Goal: Information Seeking & Learning: Find specific fact

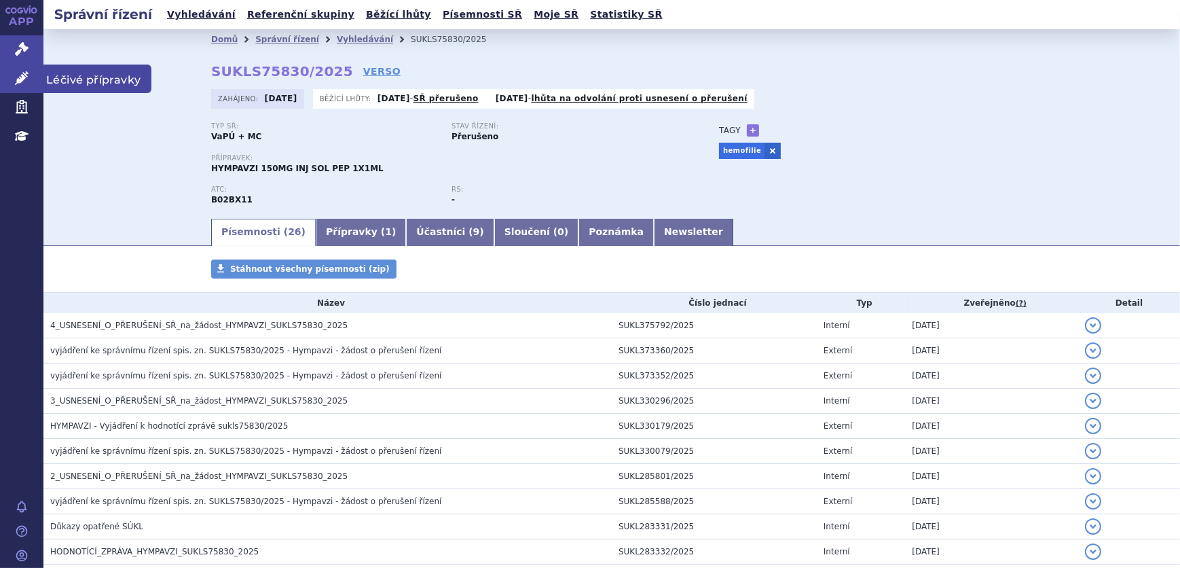
click at [20, 74] on icon at bounding box center [22, 78] width 14 height 14
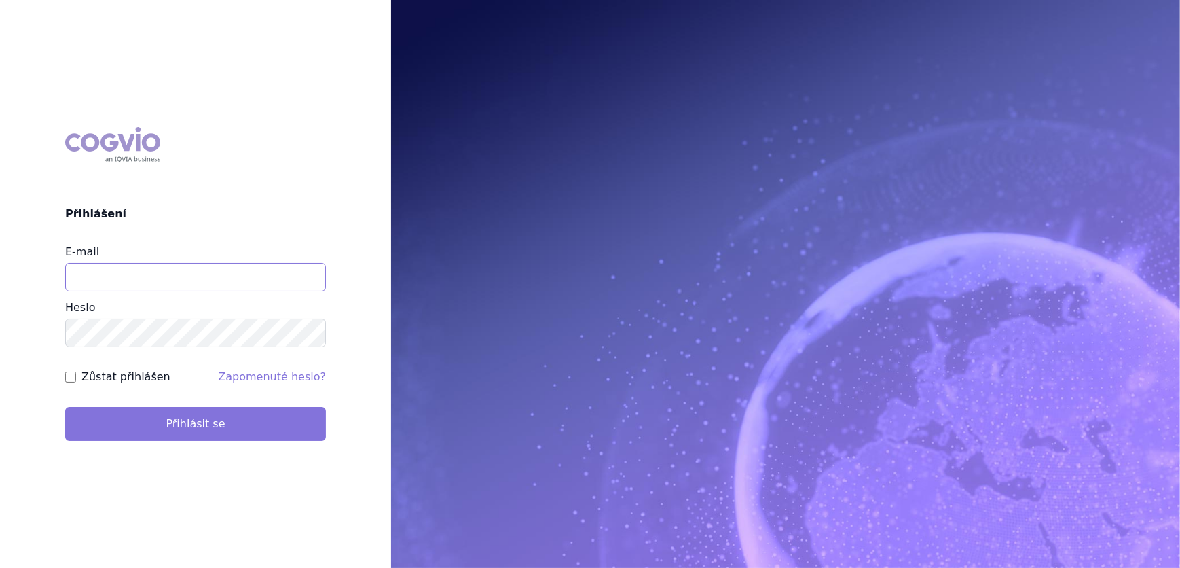
type input "veronika.damborska@vzp.cz"
drag, startPoint x: 169, startPoint y: 418, endPoint x: 158, endPoint y: 426, distance: 14.5
click at [170, 418] on button "Přihlásit se" at bounding box center [195, 424] width 261 height 34
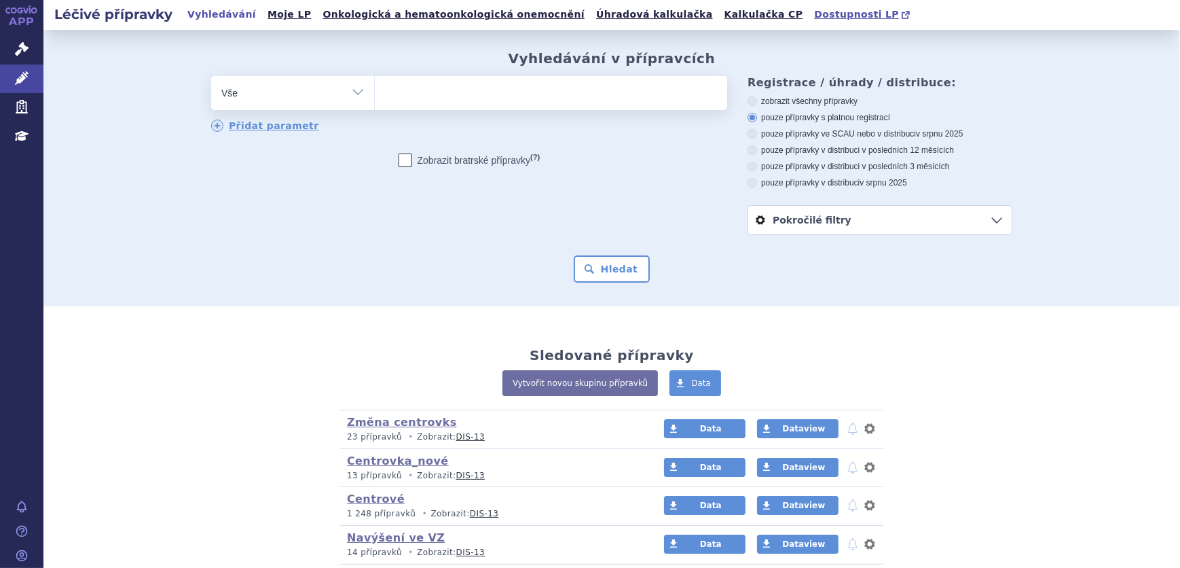
click at [814, 15] on span "Dostupnosti LP" at bounding box center [856, 14] width 85 height 11
drag, startPoint x: 405, startPoint y: 95, endPoint x: 464, endPoint y: 116, distance: 62.7
click at [410, 97] on ul at bounding box center [551, 90] width 352 height 29
click at [375, 97] on select at bounding box center [374, 92] width 1 height 34
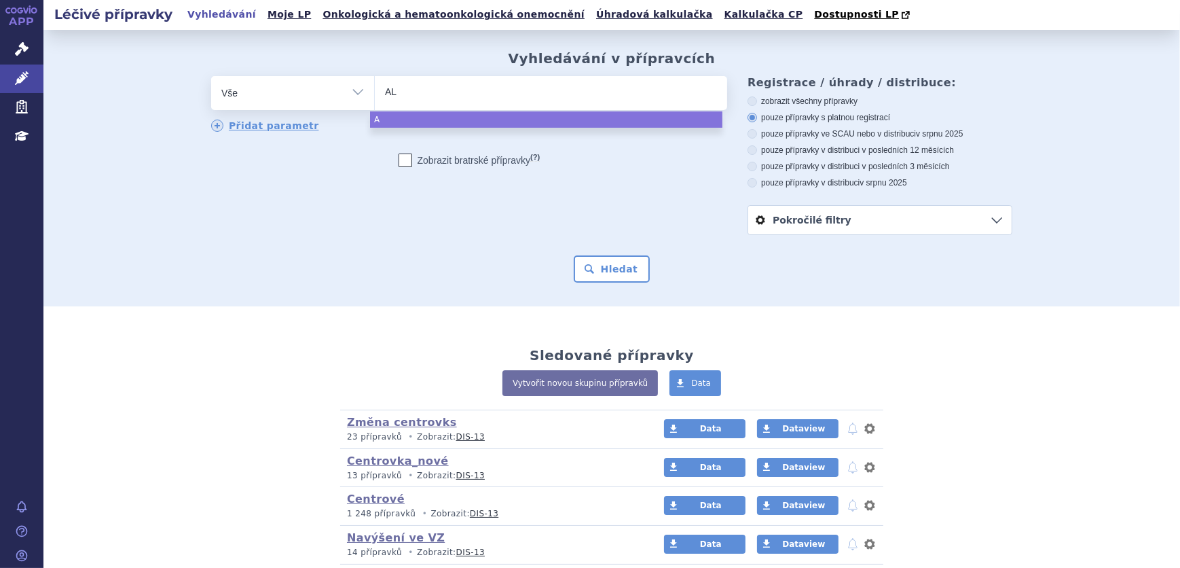
type input "ALP"
type input "ALPR"
type input "ALPROL"
type input "ALPROLI"
type input "ALPROLIX"
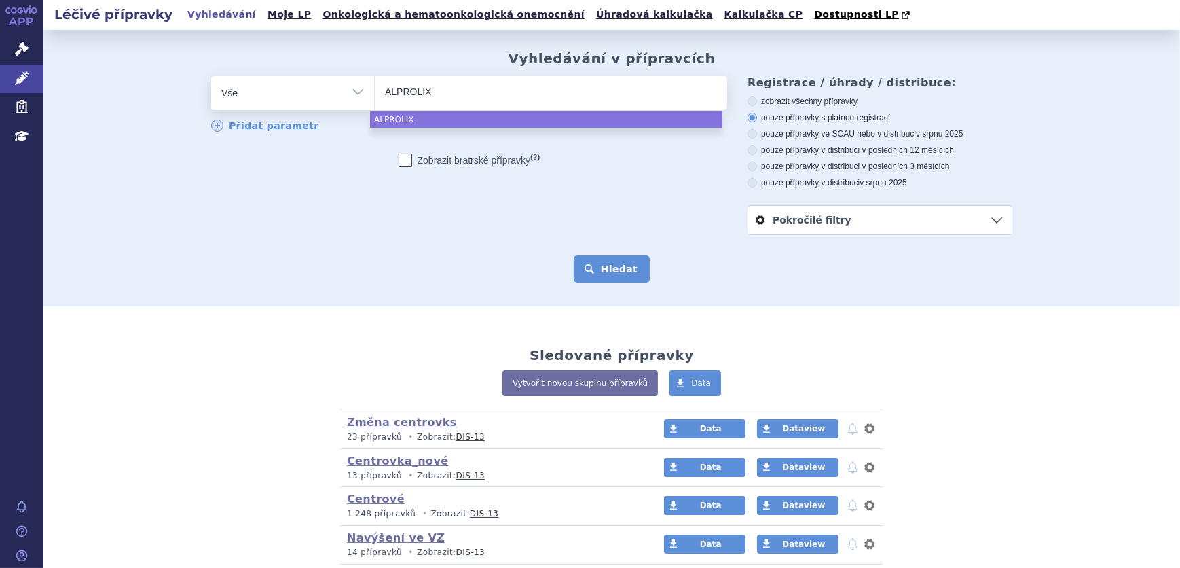
select select "ALPROLIX"
click at [614, 277] on button "Hledat" at bounding box center [612, 268] width 77 height 27
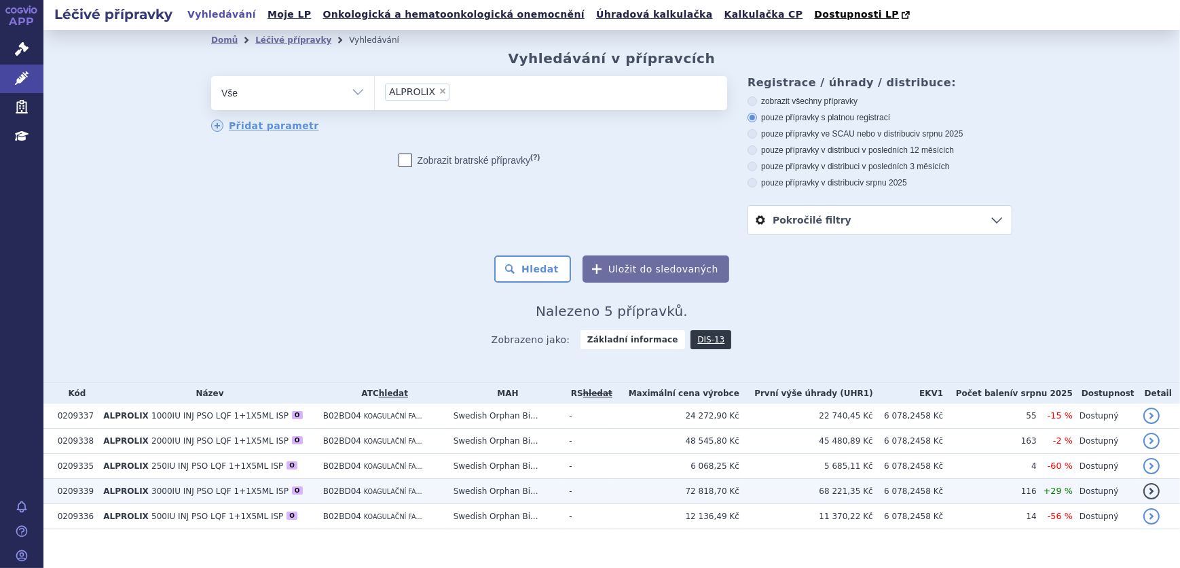
click at [371, 489] on span "KOAGULAČNÍ FA..." at bounding box center [393, 490] width 58 height 7
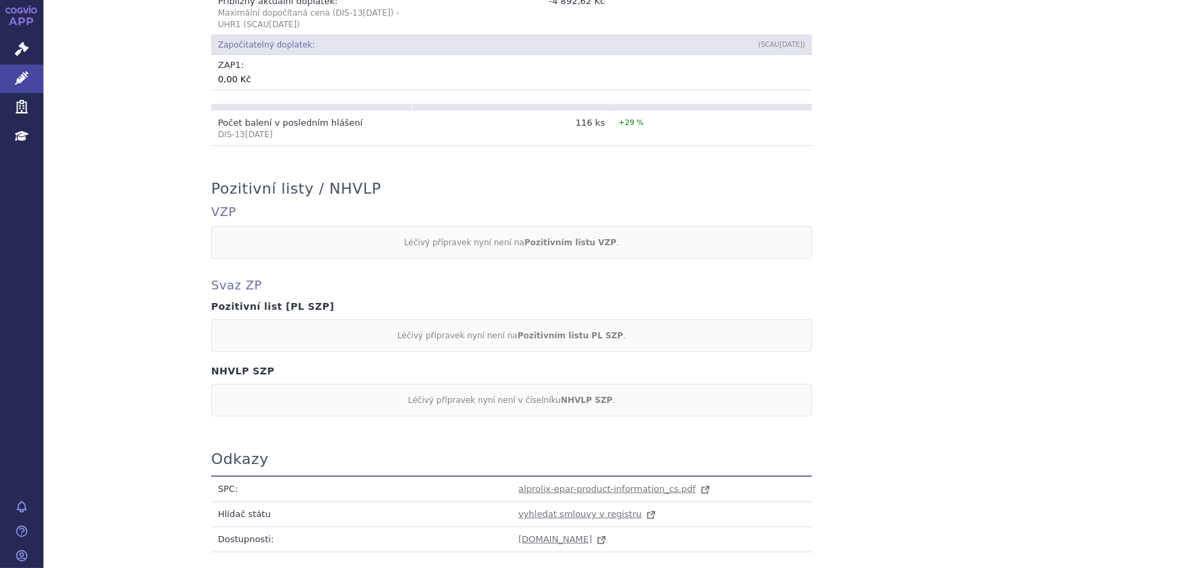
scroll to position [1176, 0]
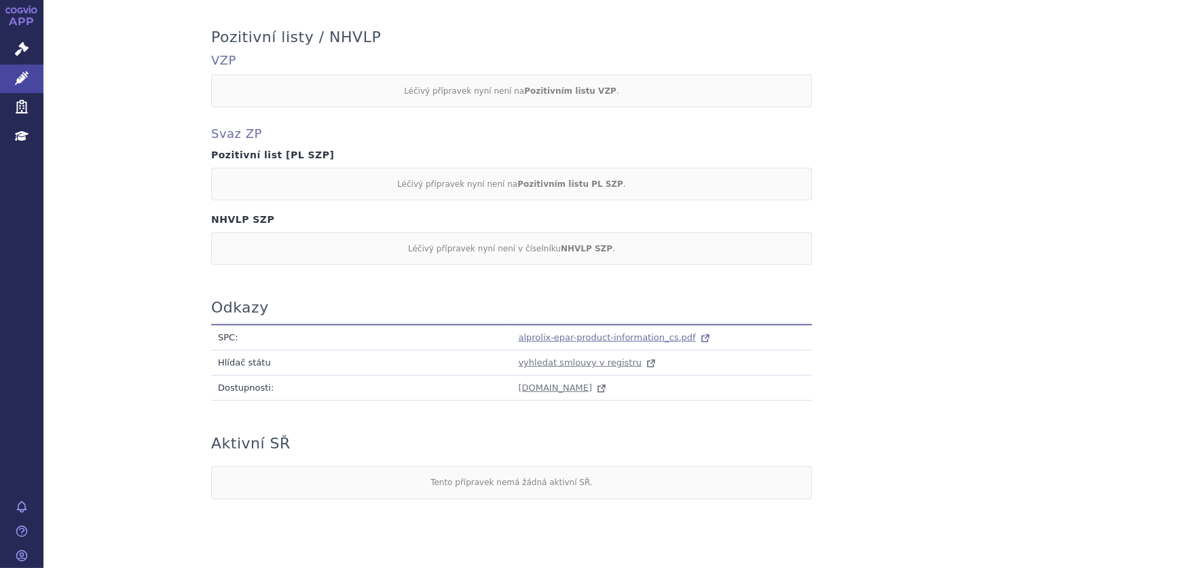
click at [557, 332] on span "alprolix-epar-product-information_cs.pdf" at bounding box center [607, 337] width 177 height 10
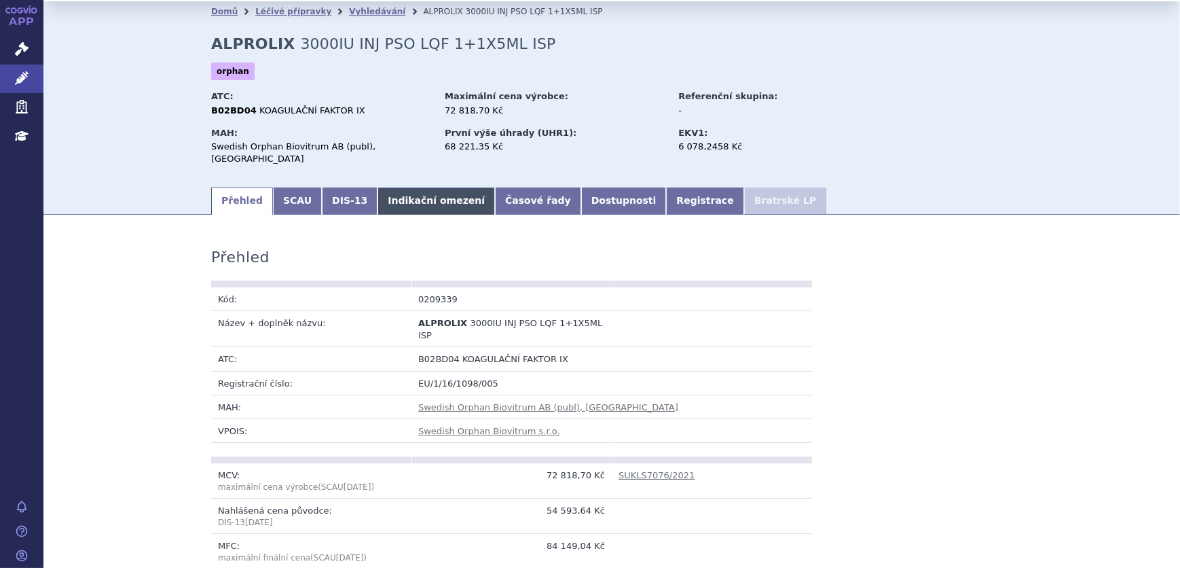
scroll to position [0, 0]
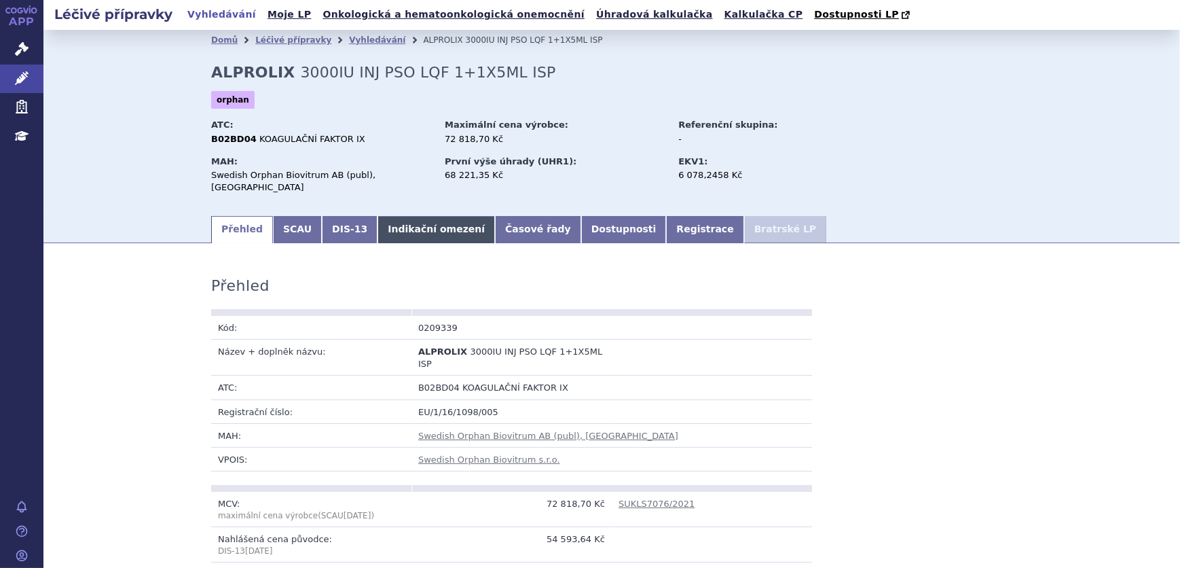
click at [382, 217] on link "Indikační omezení" at bounding box center [435, 229] width 117 height 27
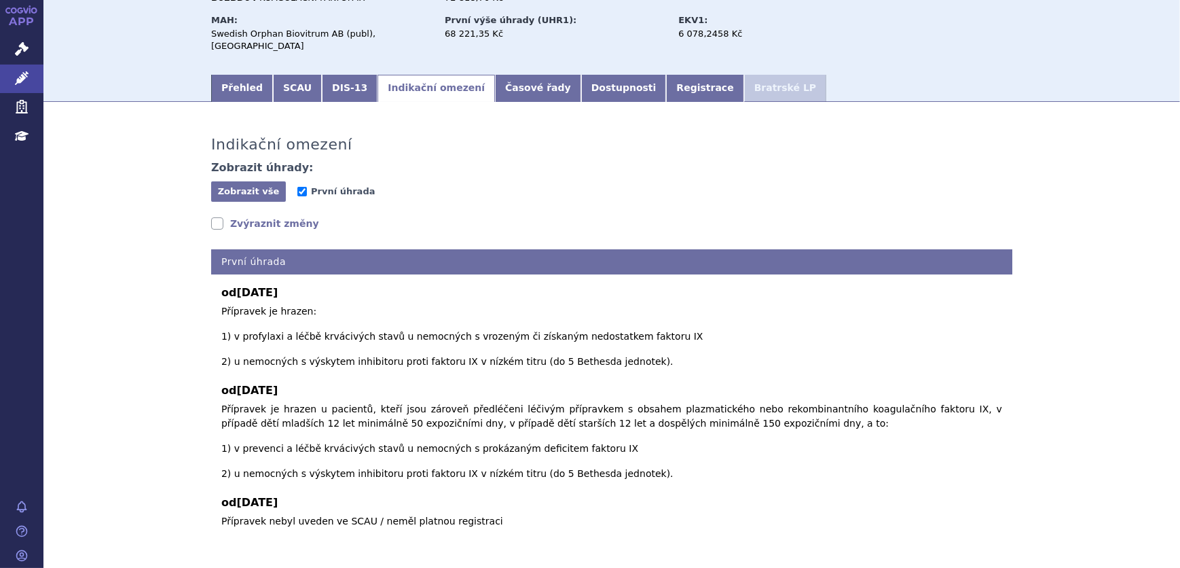
scroll to position [142, 0]
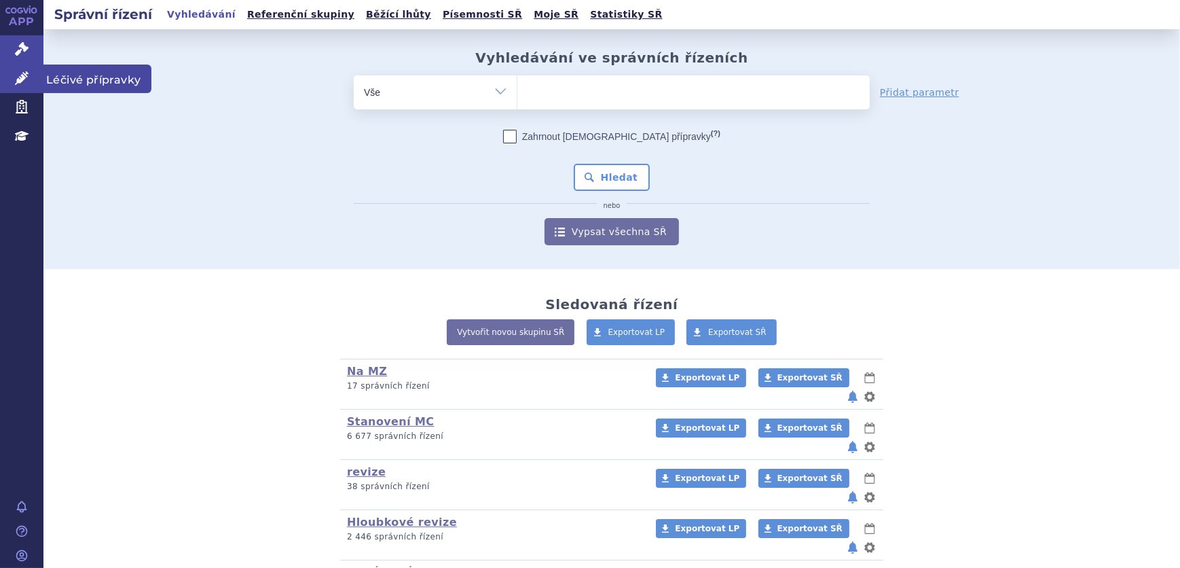
click at [37, 75] on link "Léčivé přípravky" at bounding box center [21, 78] width 43 height 29
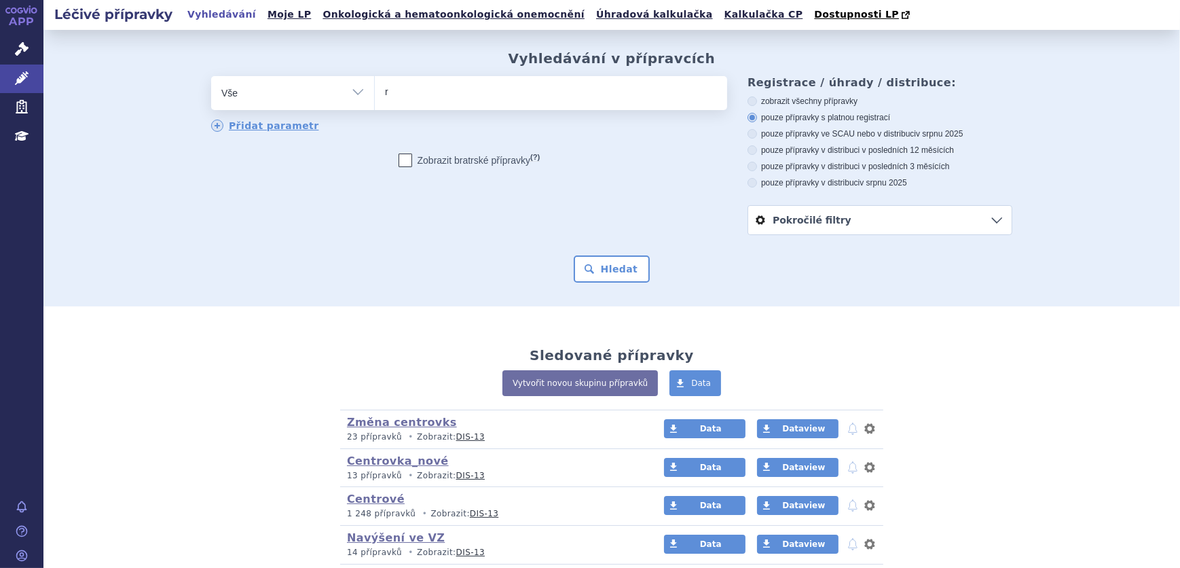
type input "re"
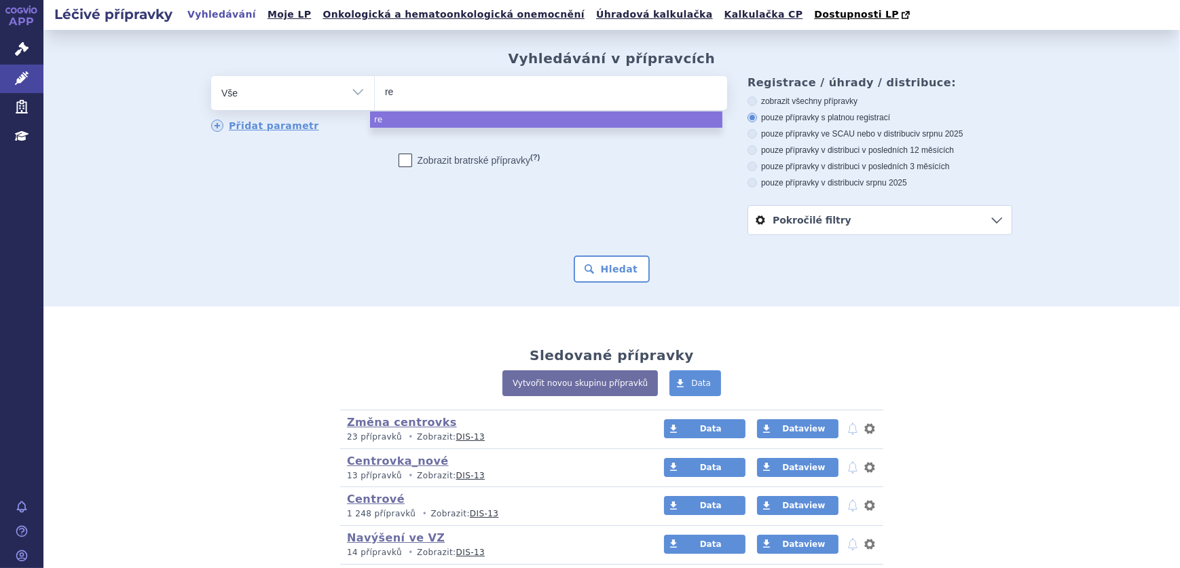
type input "ref"
type input "refi"
type input "refixi"
type input "refixix"
type input "refixi"
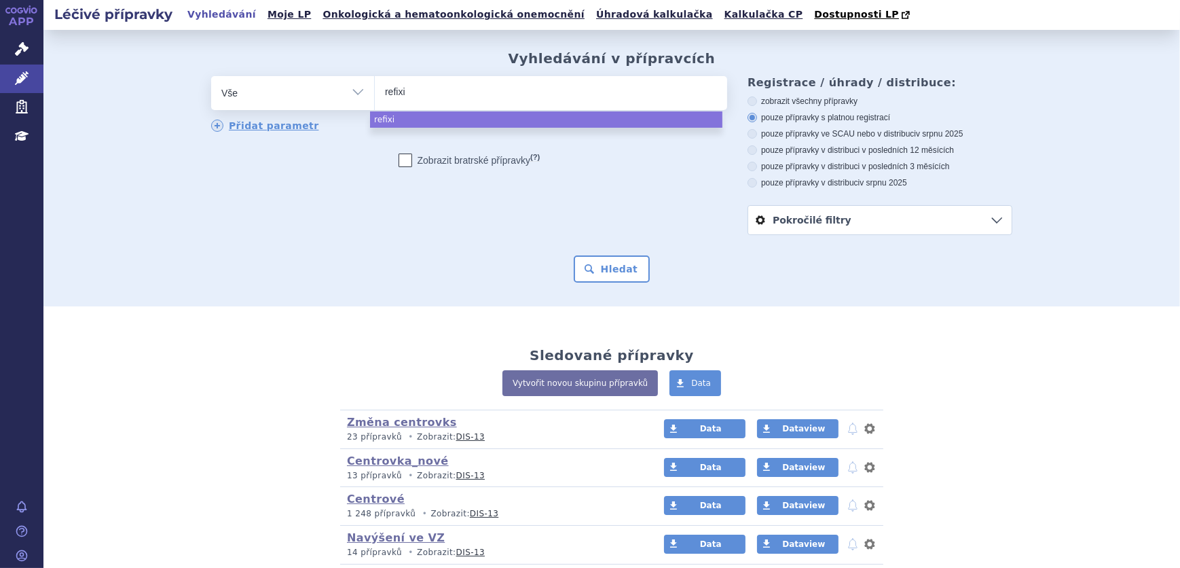
type input "refixia"
select select "refixia"
click at [605, 293] on div "Vyhledávání v přípravcích odstranit Vše Přípravek/SUKL kód MAH VPOIS" at bounding box center [611, 168] width 1137 height 276
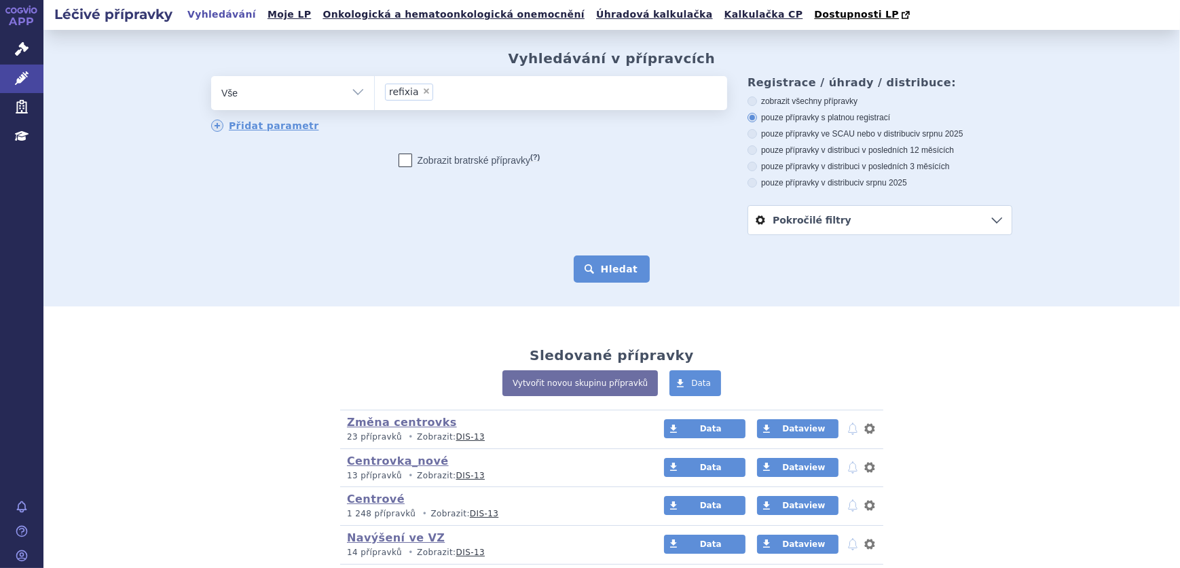
click at [610, 278] on button "Hledat" at bounding box center [612, 268] width 77 height 27
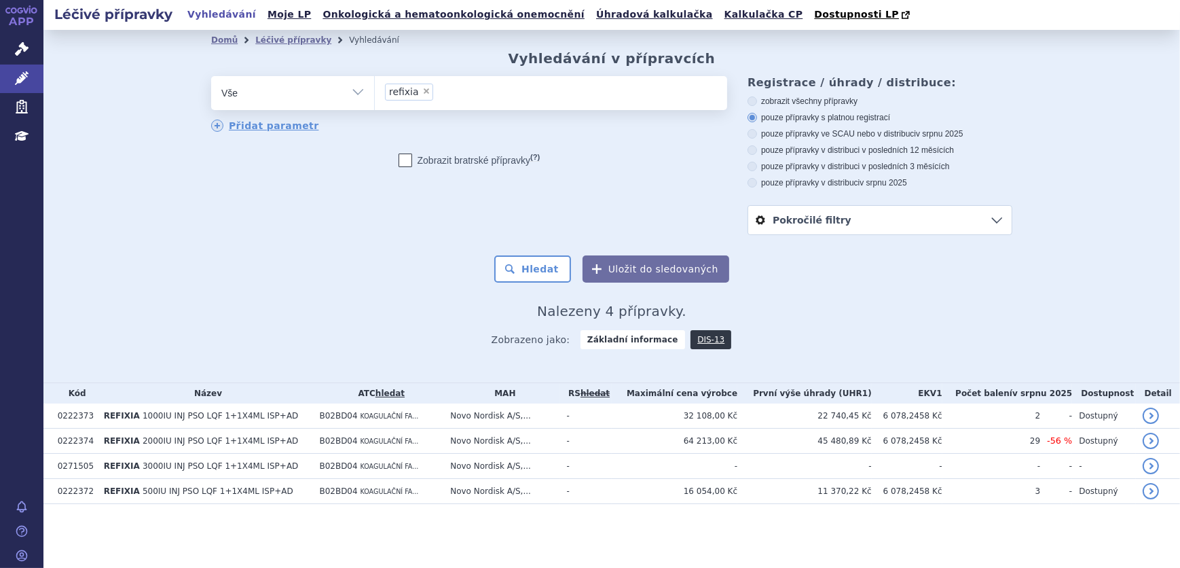
click at [424, 91] on span "×" at bounding box center [426, 91] width 8 height 8
click at [375, 91] on select "refixia" at bounding box center [374, 92] width 1 height 34
select select
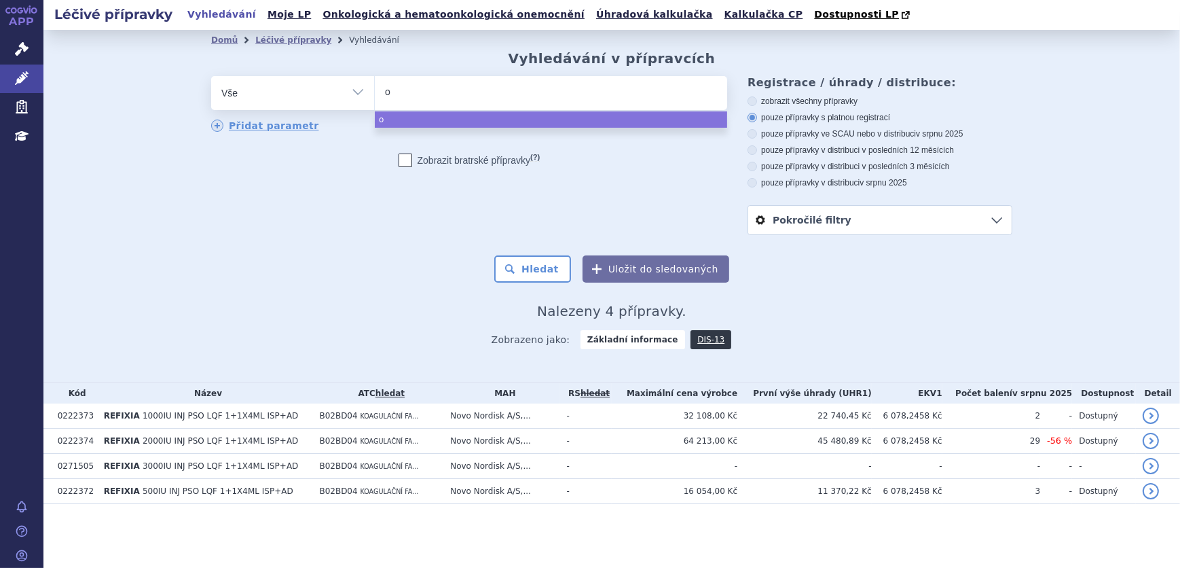
type input "oc"
type input "oct"
type input "octa"
type input "octani"
type input "octanine"
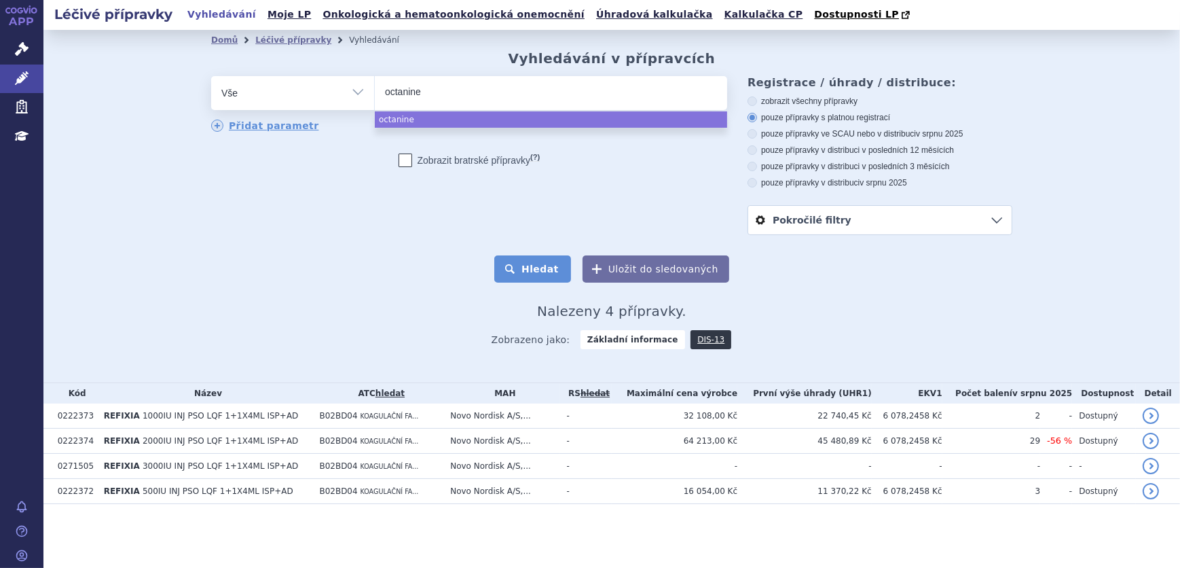
select select "octanine"
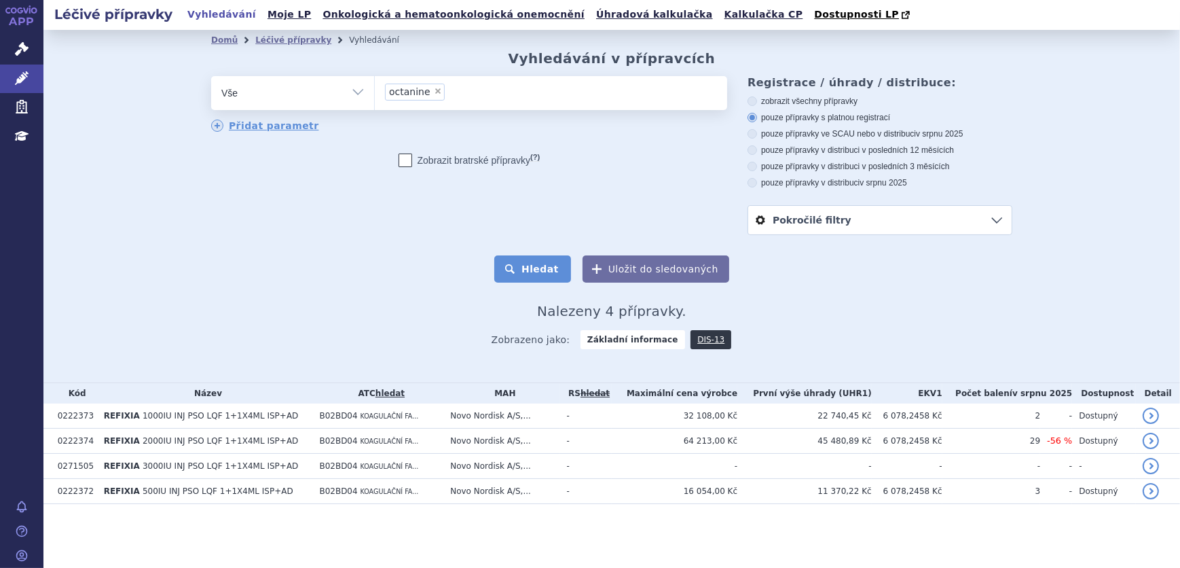
click at [545, 265] on button "Hledat" at bounding box center [532, 268] width 77 height 27
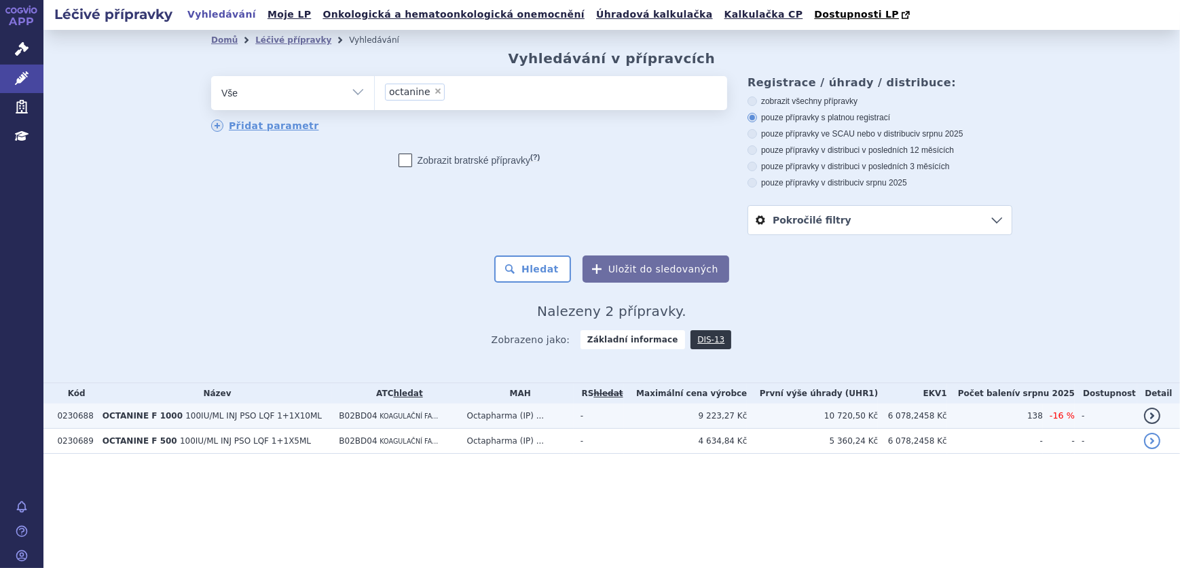
click at [441, 421] on td "B02BD04 KOAGULAČNÍ FA..." at bounding box center [396, 415] width 128 height 25
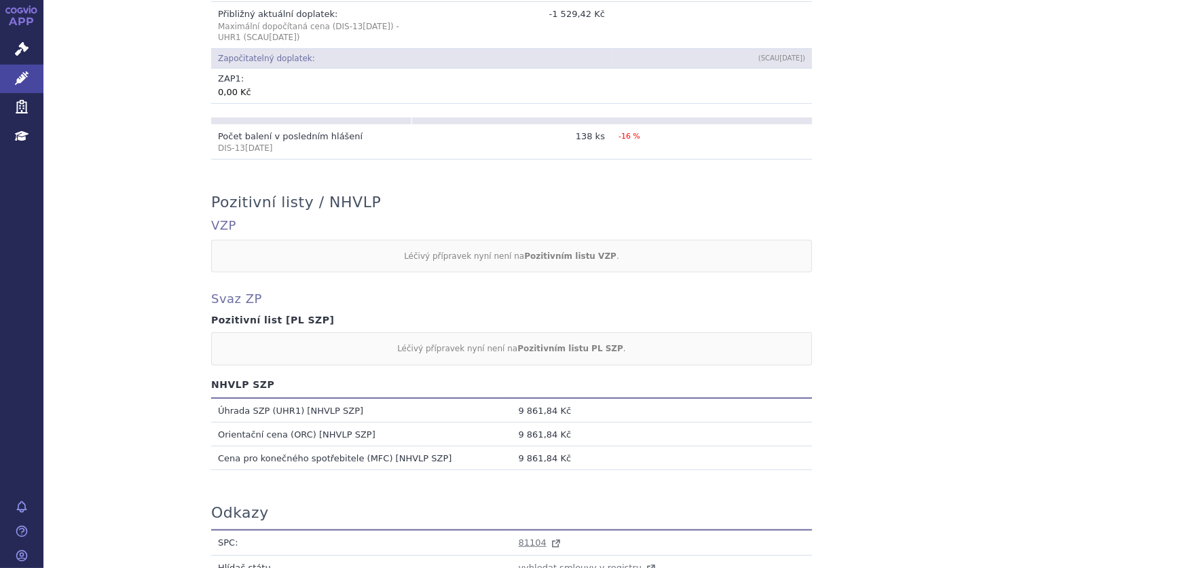
scroll to position [1204, 0]
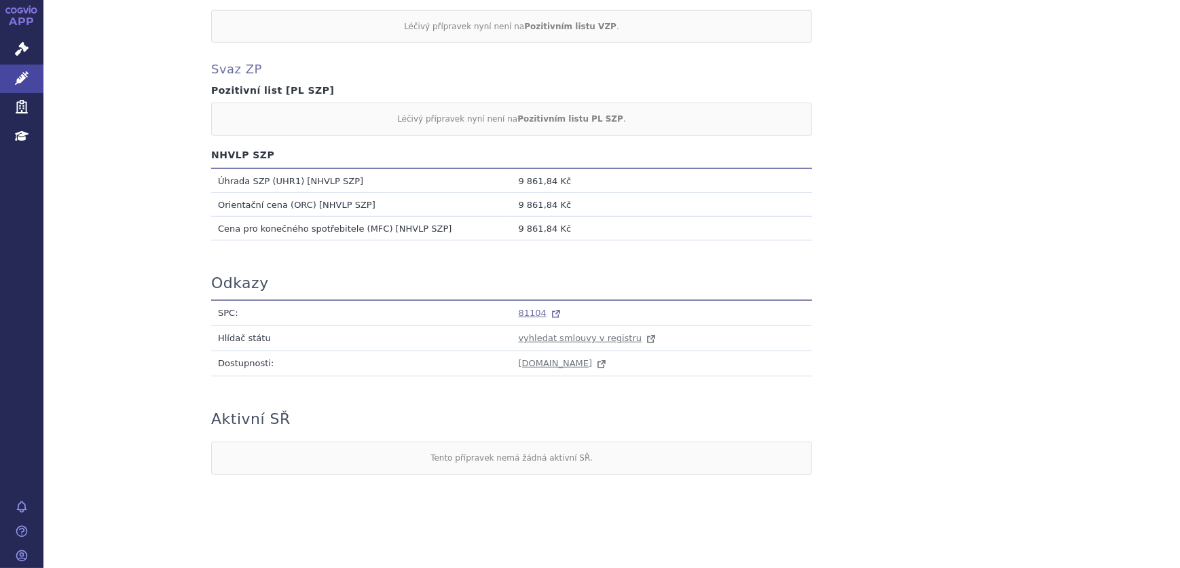
click at [530, 308] on span "81104" at bounding box center [533, 313] width 28 height 10
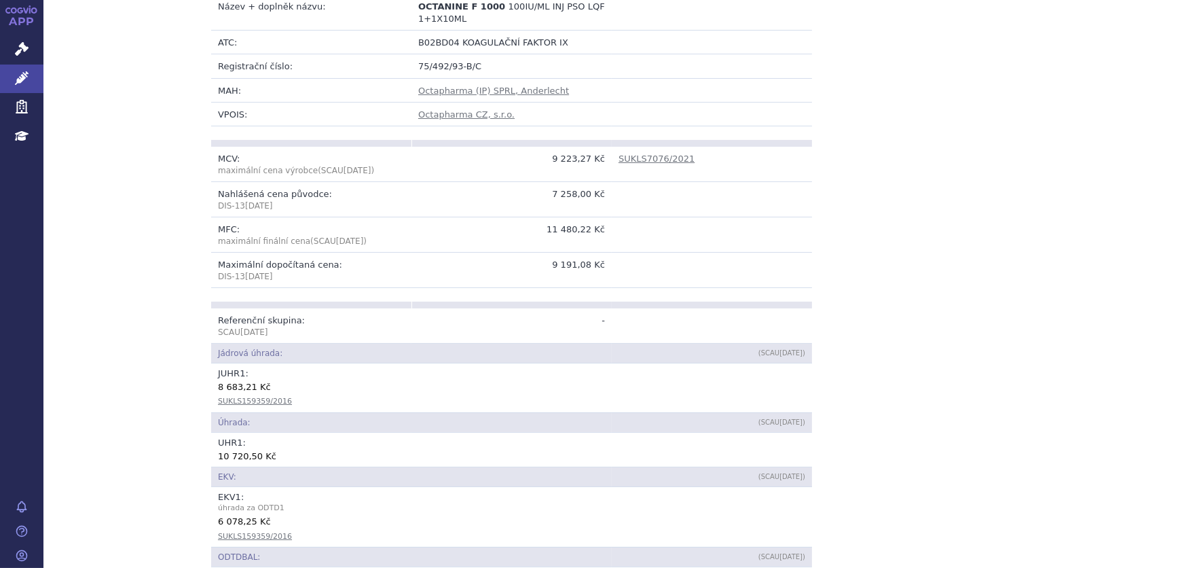
scroll to position [31, 0]
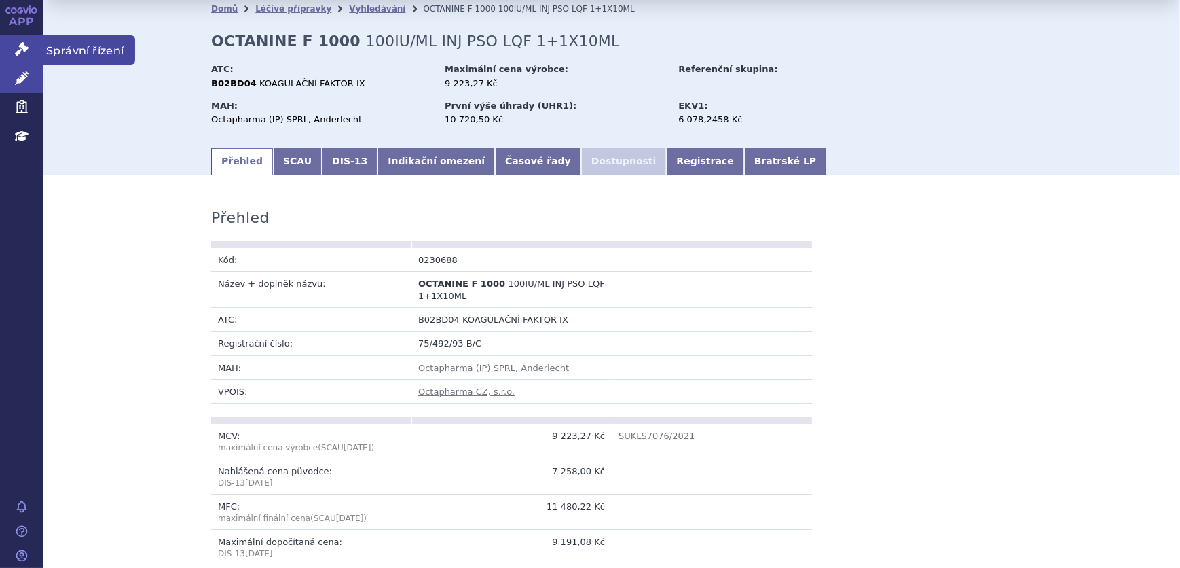
click at [27, 50] on icon at bounding box center [22, 49] width 14 height 14
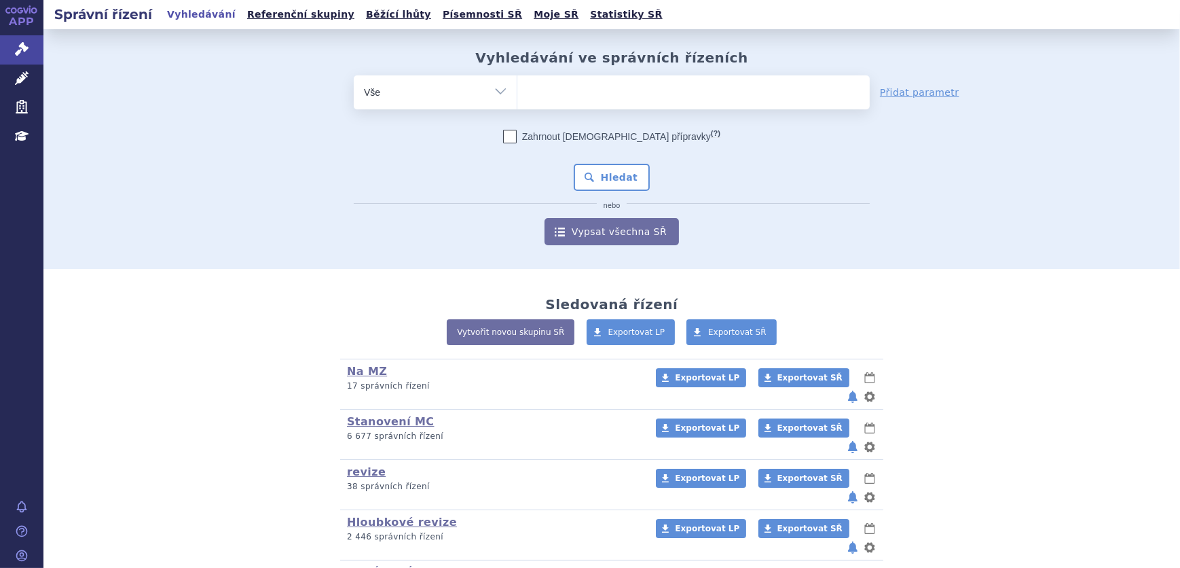
click at [597, 76] on div "Vyhledávání ve správních řízeních odstranit Vše Spisová značka Od" at bounding box center [611, 148] width 855 height 196
drag, startPoint x: 585, startPoint y: 100, endPoint x: 604, endPoint y: 95, distance: 19.6
click at [591, 95] on ul at bounding box center [693, 89] width 352 height 29
click at [517, 95] on select at bounding box center [517, 92] width 1 height 34
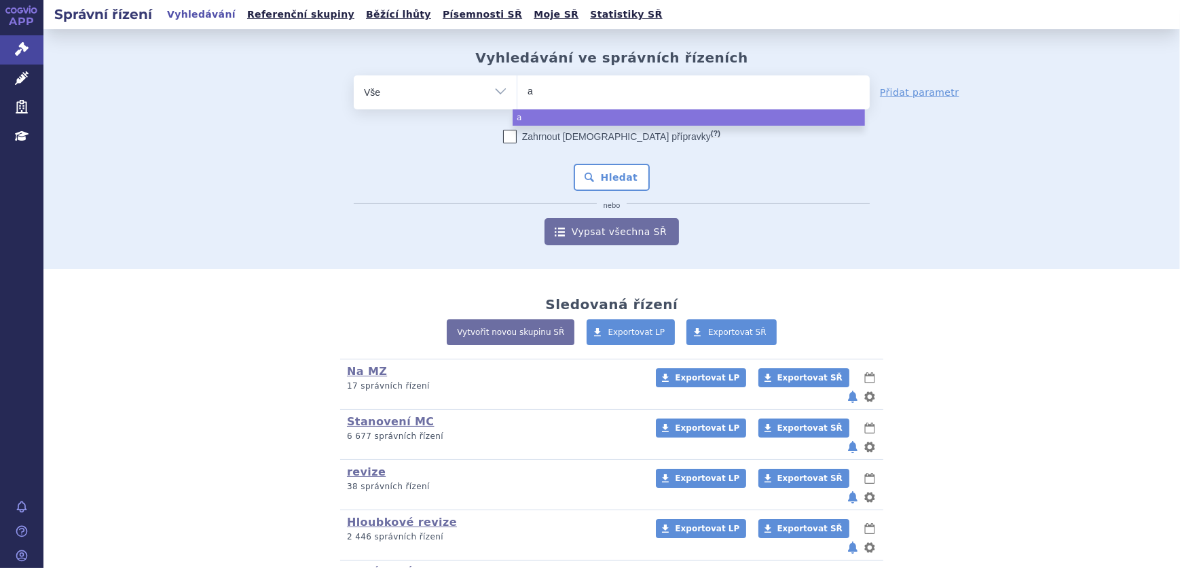
type input "al"
type input "alp"
type input "alpro"
type input "alproli"
type input "alprolix"
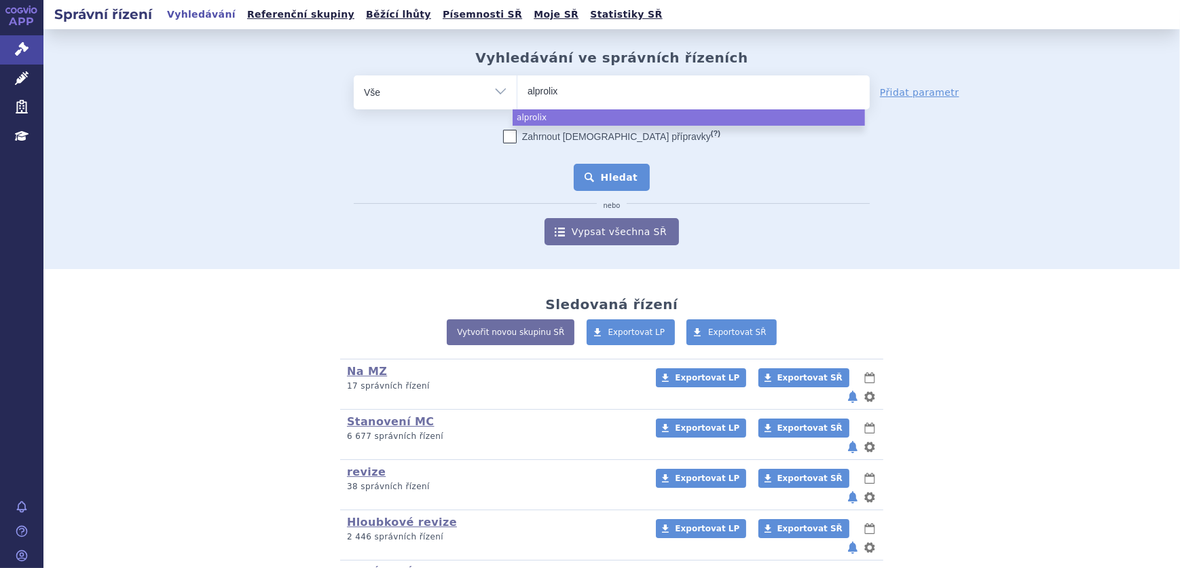
select select "alprolix"
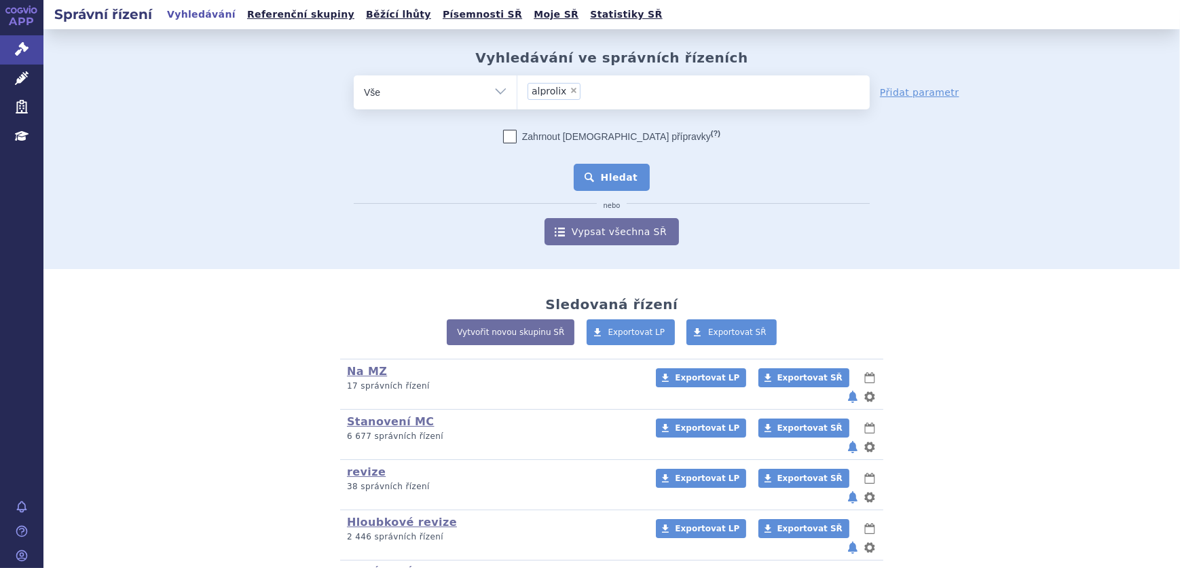
click at [599, 172] on button "Hledat" at bounding box center [612, 177] width 77 height 27
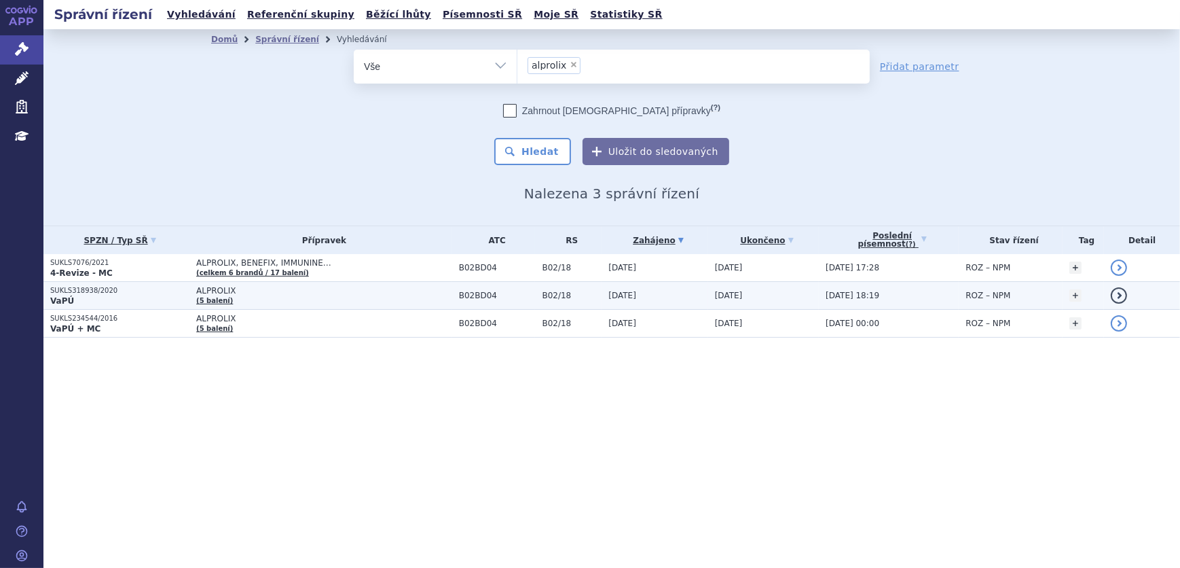
click at [321, 294] on span "ALPROLIX" at bounding box center [324, 291] width 256 height 10
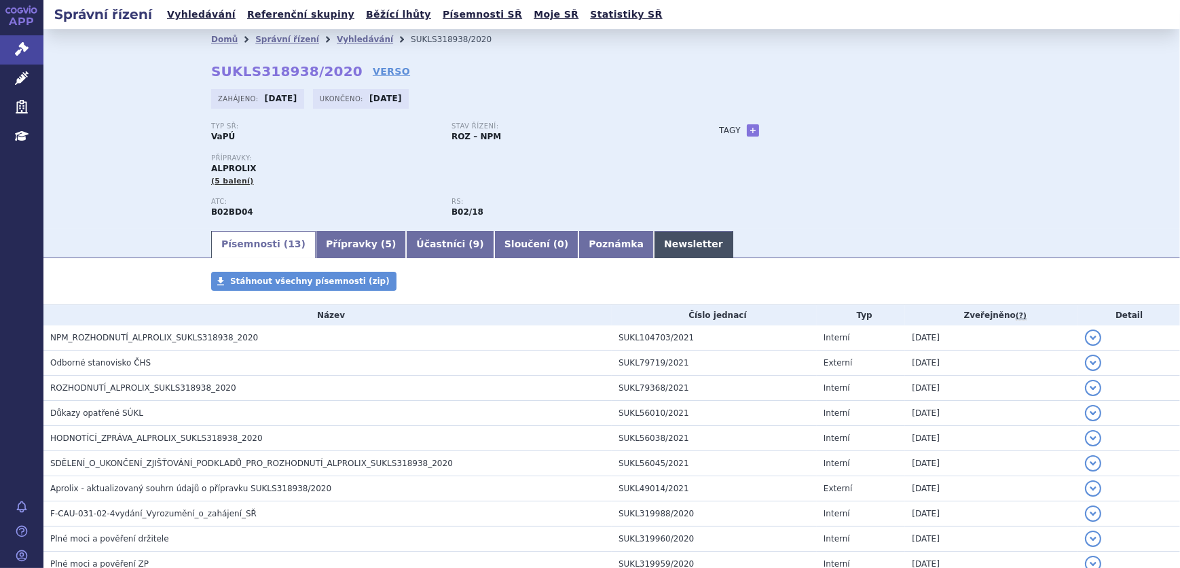
click at [654, 242] on link "Newsletter" at bounding box center [693, 244] width 79 height 27
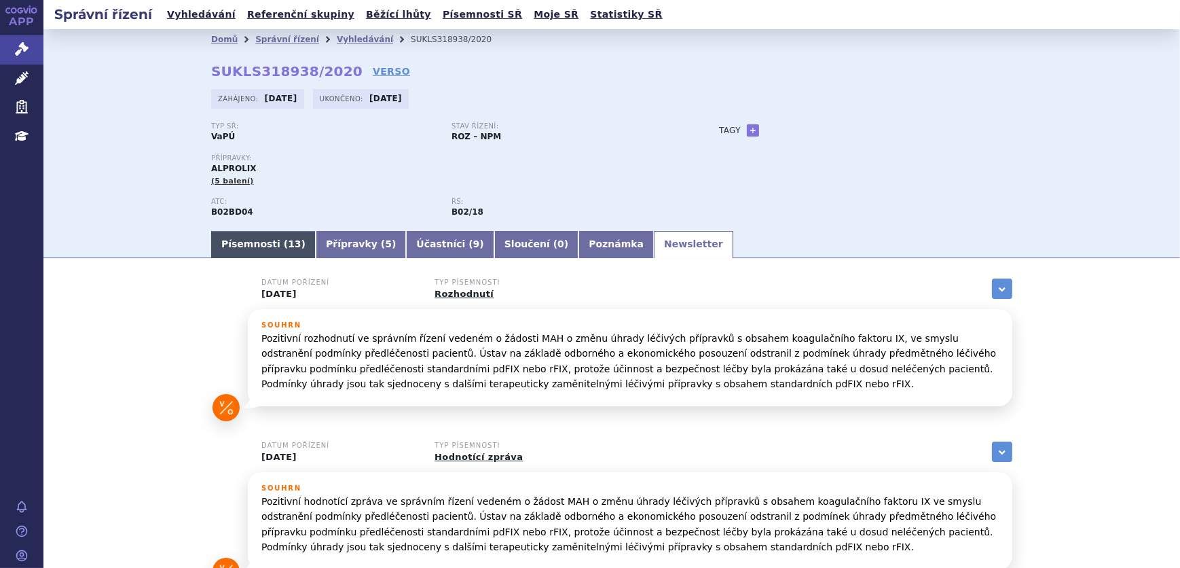
click at [242, 245] on link "Písemnosti ( 13 )" at bounding box center [263, 244] width 105 height 27
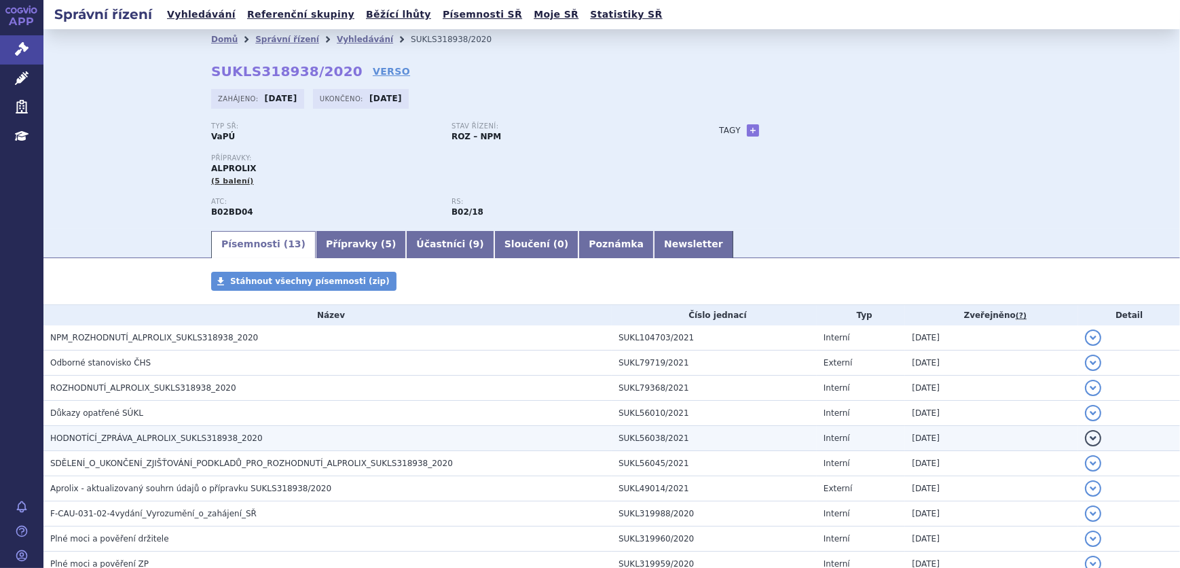
click at [139, 439] on span "HODNOTÍCÍ_ZPRÁVA_ALPROLIX_SUKLS318938_2020" at bounding box center [156, 438] width 213 height 10
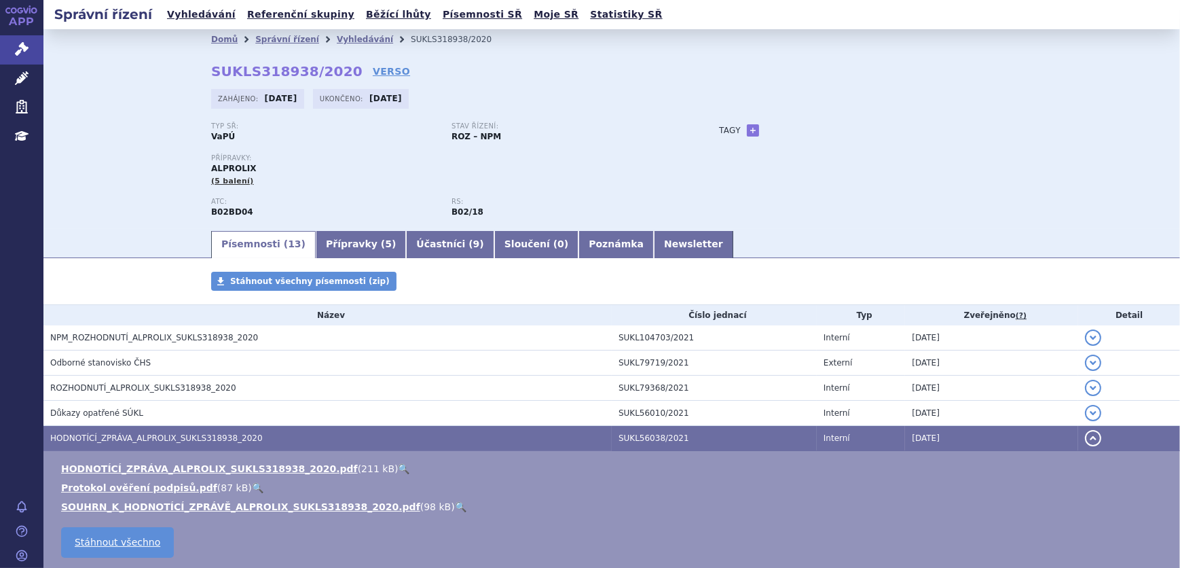
click at [399, 465] on link "🔍" at bounding box center [405, 468] width 12 height 11
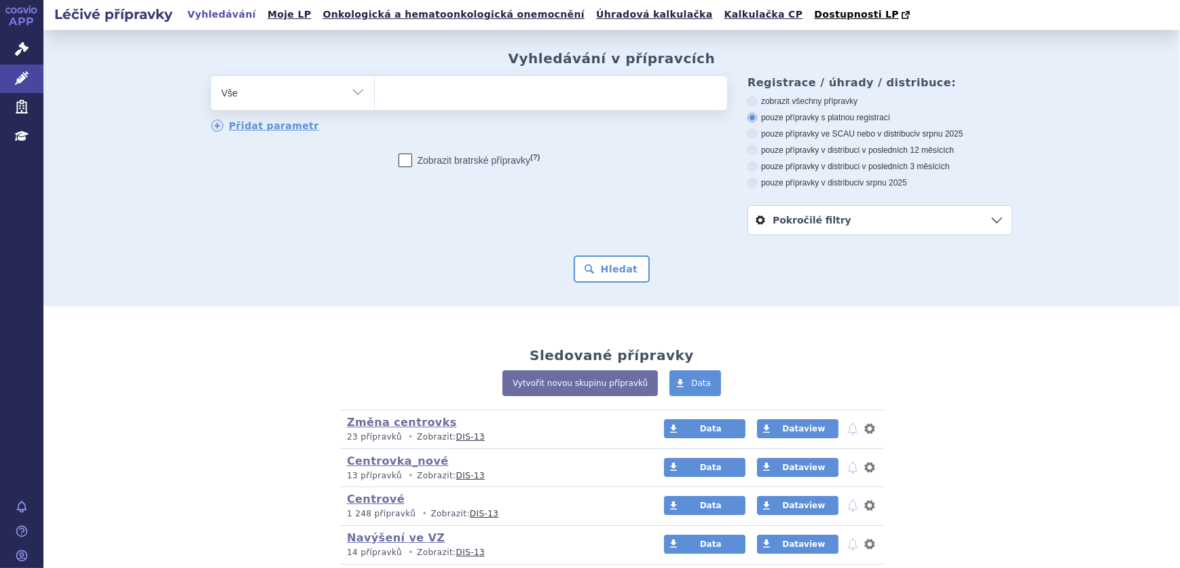
click at [308, 102] on select "Vše Přípravek/SUKL kód MAH VPOIS ATC/Aktivní látka Léková forma Síla" at bounding box center [292, 91] width 163 height 31
click at [321, 95] on select "Vše Přípravek/SUKL kód MAH VPOIS ATC/Aktivní látka Léková forma Síla" at bounding box center [292, 91] width 163 height 31
click at [348, 95] on select "Vše Přípravek/SUKL kód MAH VPOIS ATC/Aktivní látka Léková forma Síla" at bounding box center [292, 91] width 163 height 31
select select "filter-atc-group"
click at [211, 77] on select "Vše Přípravek/SUKL kód MAH VPOIS ATC/Aktivní látka Léková forma Síla" at bounding box center [292, 91] width 163 height 31
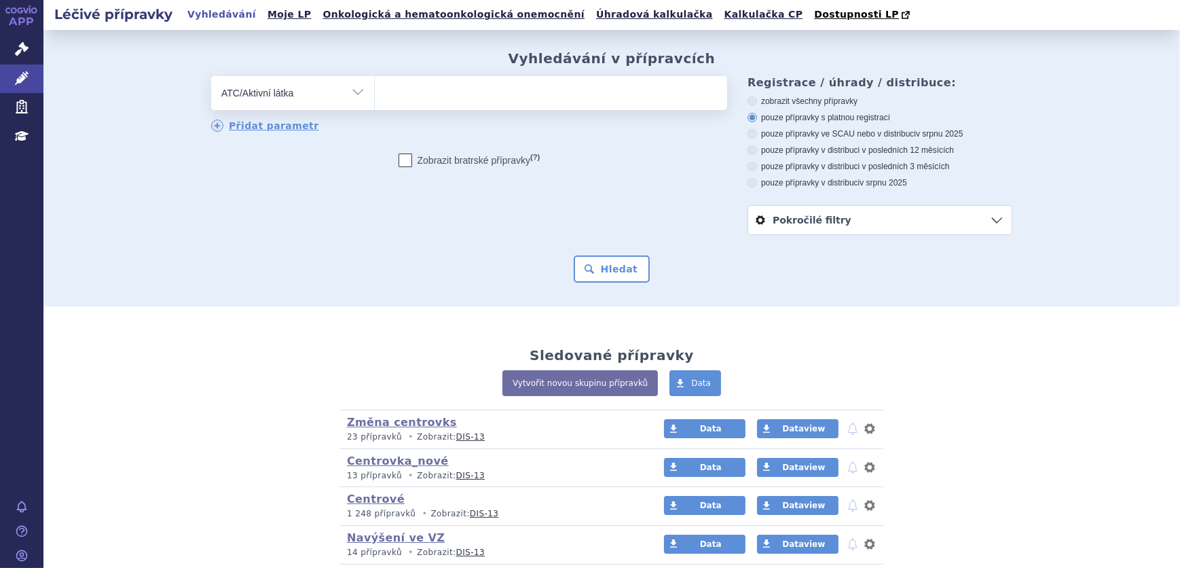
click at [408, 95] on ul at bounding box center [551, 90] width 352 height 29
click at [375, 95] on select at bounding box center [374, 92] width 1 height 34
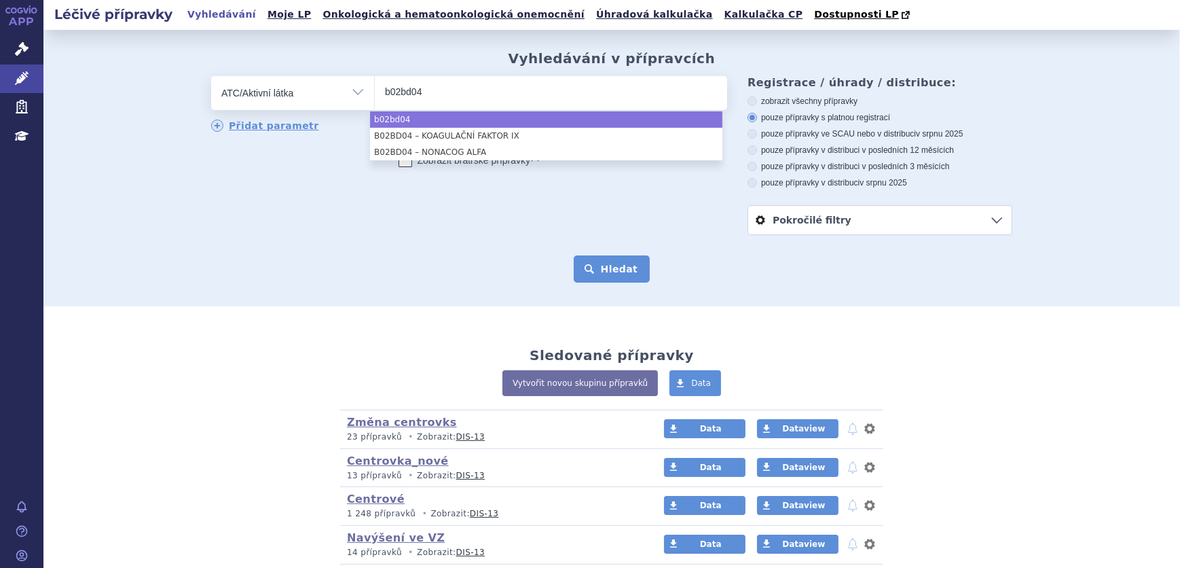
type input "b02bd04"
click at [605, 265] on button "Hledat" at bounding box center [612, 268] width 77 height 27
select select "b02bd04"
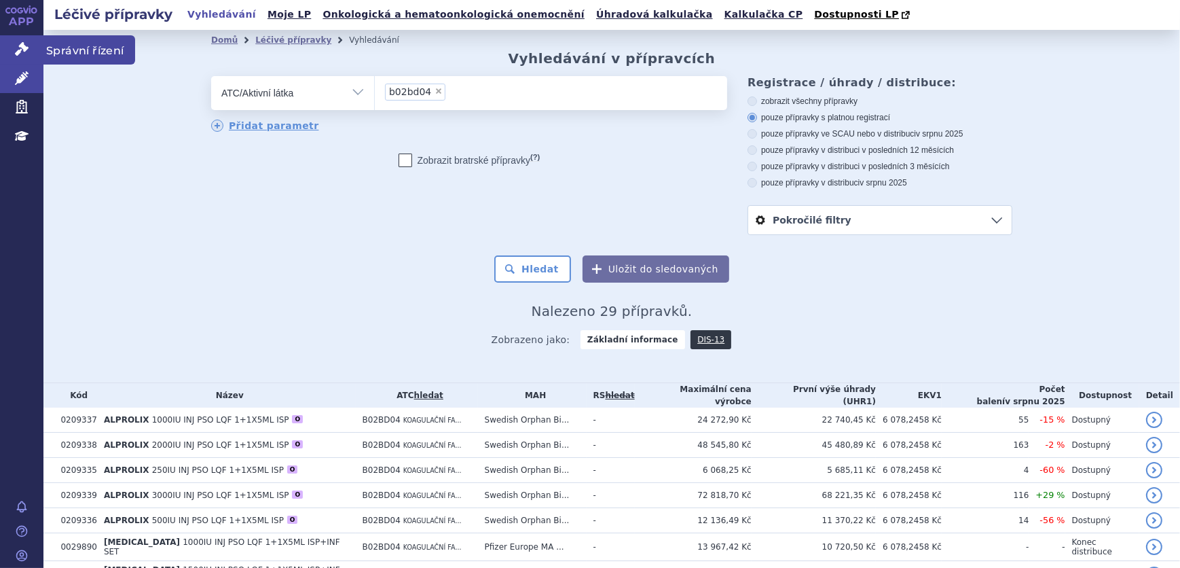
click at [18, 50] on icon at bounding box center [22, 49] width 14 height 14
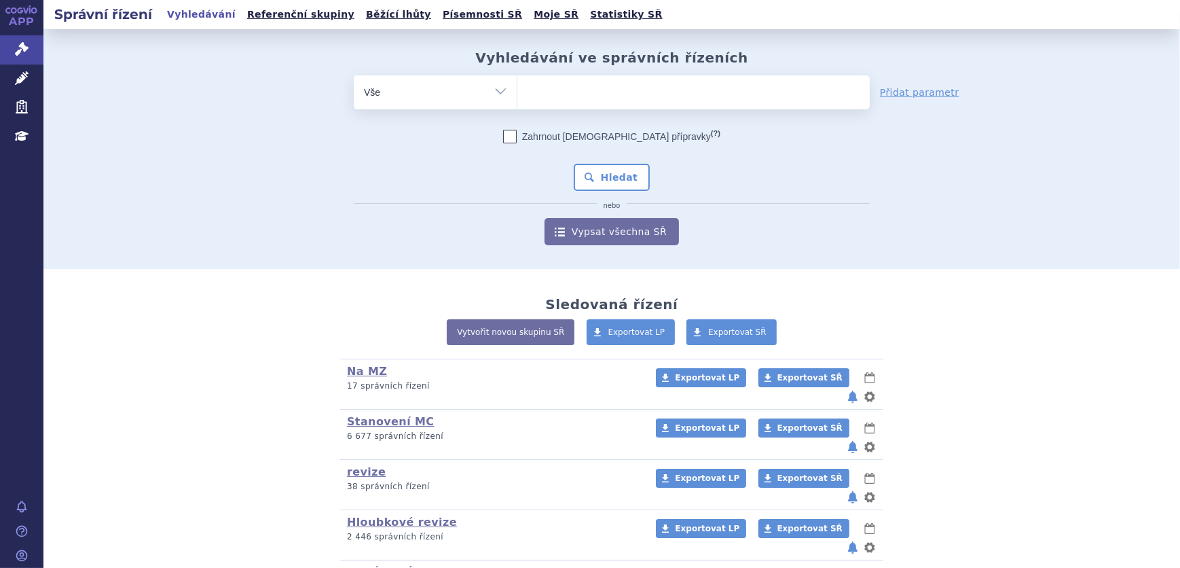
click at [437, 95] on select "Vše Spisová značka Typ SŘ Přípravek/SUKL kód Účastník/Držitel" at bounding box center [435, 90] width 163 height 31
select select "filter-atc-group"
click at [354, 75] on select "Vše Spisová značka Typ SŘ Přípravek/SUKL kód Účastník/Držitel" at bounding box center [435, 90] width 163 height 31
drag, startPoint x: 587, startPoint y: 108, endPoint x: 597, endPoint y: 105, distance: 10.1
click at [592, 107] on span at bounding box center [693, 92] width 352 height 34
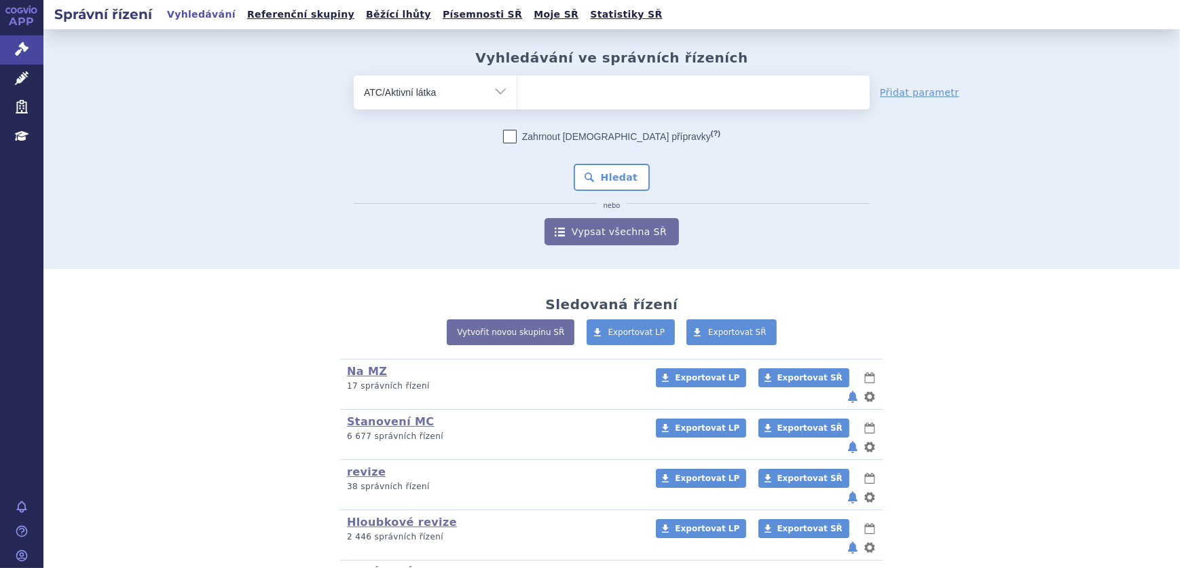
click at [517, 107] on select at bounding box center [517, 92] width 1 height 34
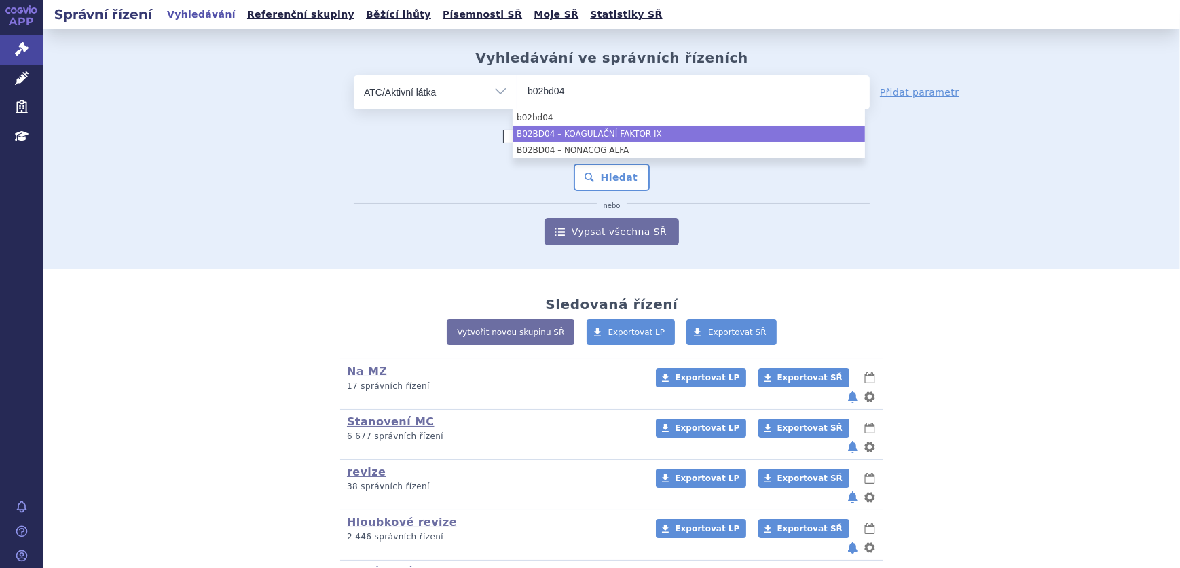
type input "b02bd04"
click at [735, 126] on li "B02BD04 – KOAGULAČNÍ FAKTOR IX" at bounding box center [689, 134] width 352 height 16
select select "B02BD04"
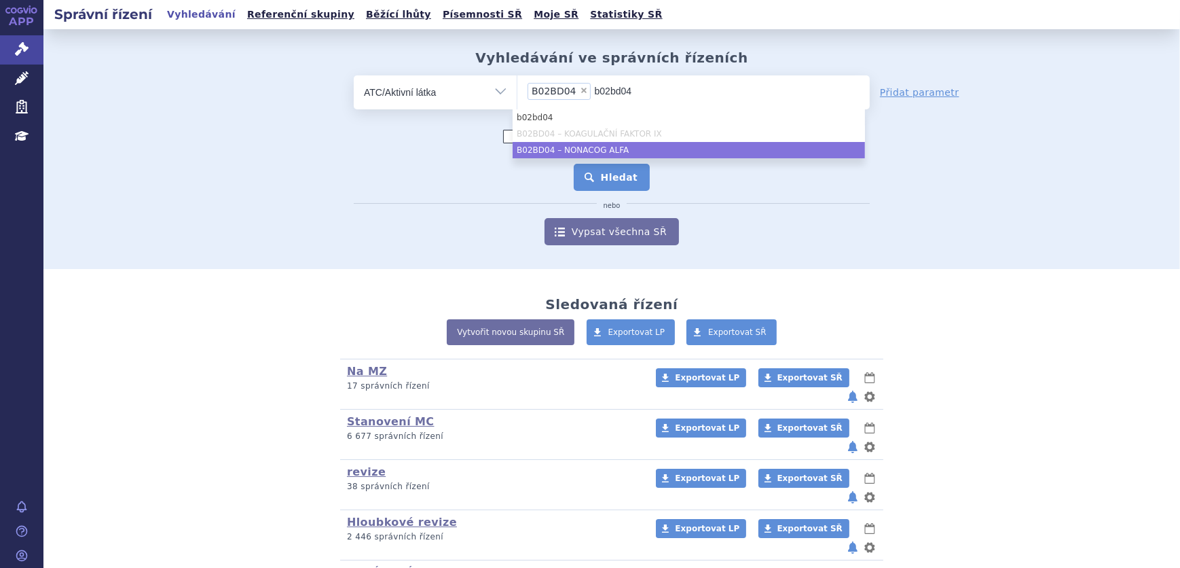
drag, startPoint x: 677, startPoint y: 145, endPoint x: 625, endPoint y: 176, distance: 60.6
click at [678, 145] on li "B02BD04 – NONACOG ALFA" at bounding box center [689, 150] width 352 height 16
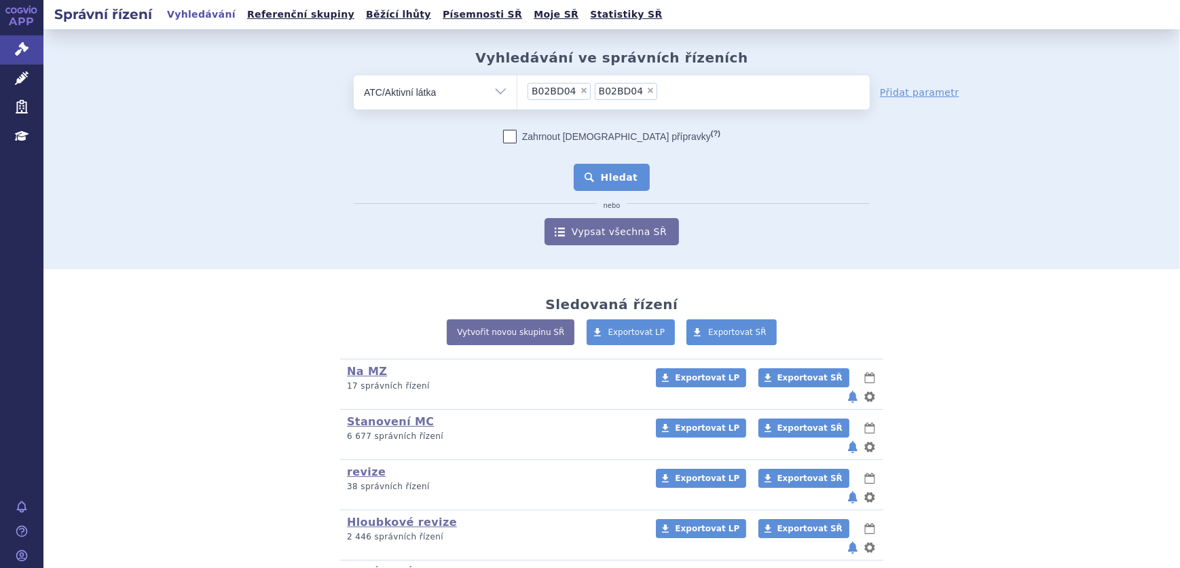
click at [630, 175] on button "Hledat" at bounding box center [612, 177] width 77 height 27
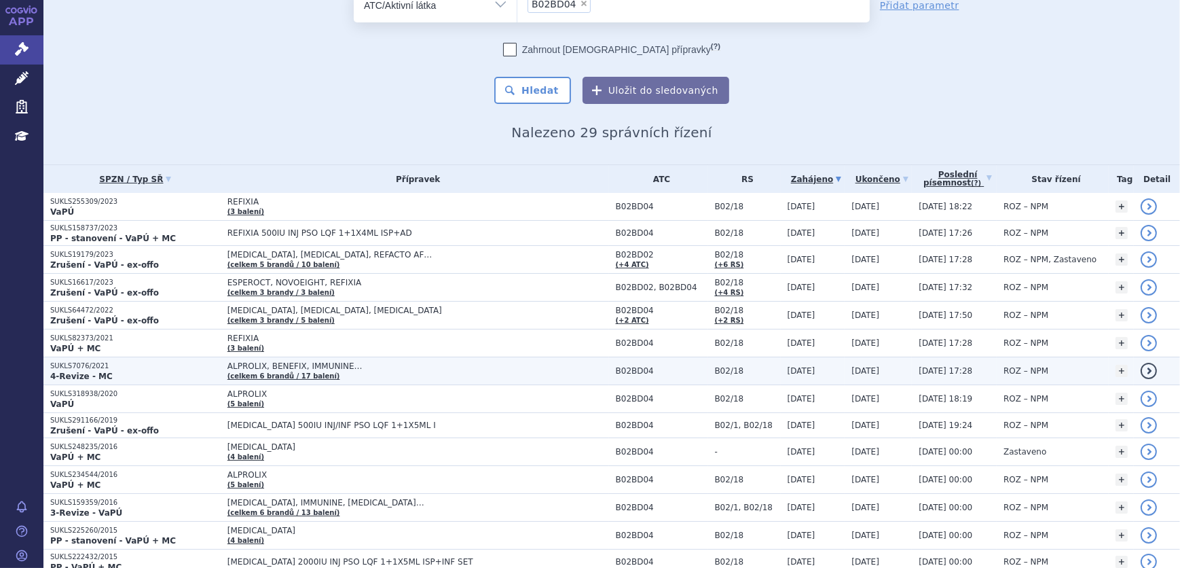
scroll to position [123, 0]
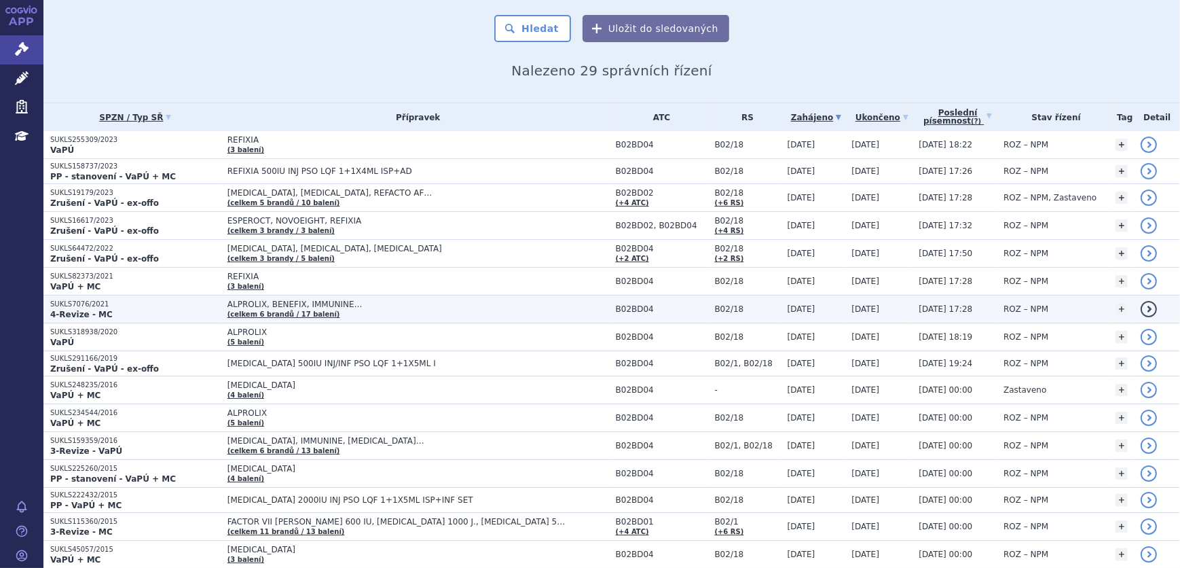
click at [350, 433] on td "[MEDICAL_DATA], IMMUNINE, [MEDICAL_DATA]… (celkem 6 brandů / 13 balení)" at bounding box center [415, 446] width 388 height 28
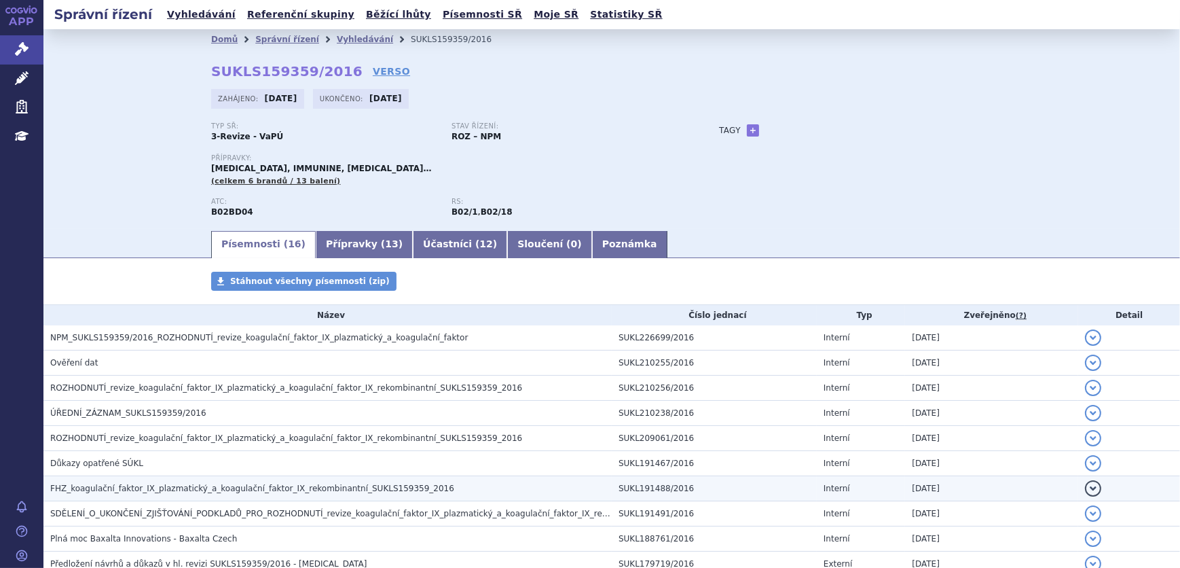
click at [173, 492] on span "FHZ_koagulační_faktor_IX_plazmatický_a_koagulační_faktor_IX_rekombinantní_SUKLS…" at bounding box center [252, 488] width 404 height 10
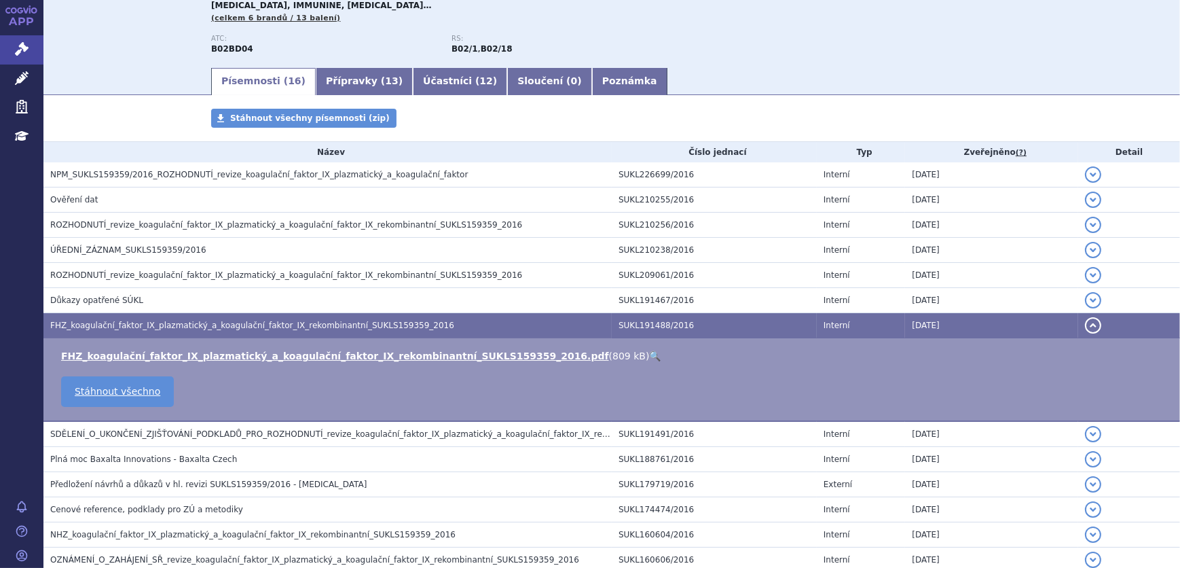
scroll to position [185, 0]
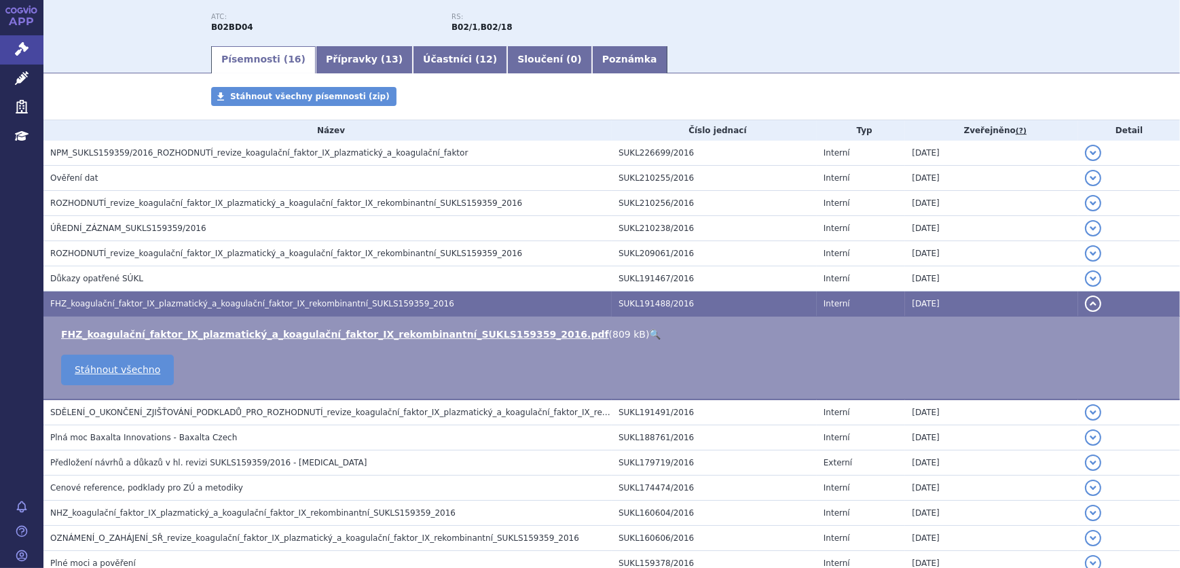
click at [565, 394] on td "FHZ_koagulační_faktor_IX_plazmatický_a_koagulační_faktor_IX_rekombinantní_SUKLS…" at bounding box center [611, 358] width 1137 height 84
click at [649, 330] on link "🔍" at bounding box center [655, 334] width 12 height 11
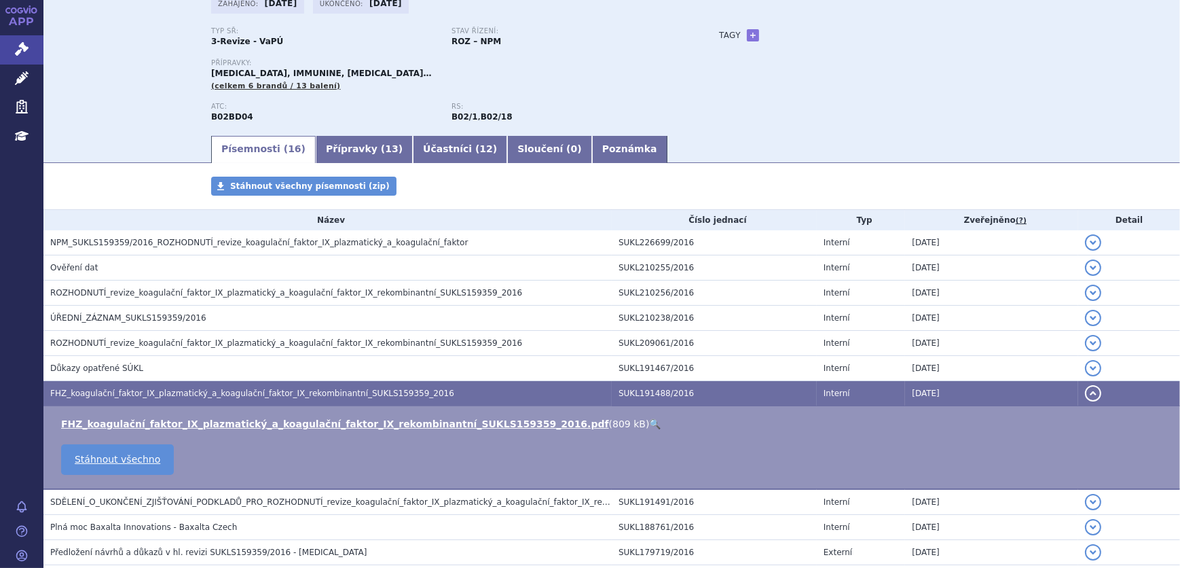
scroll to position [0, 0]
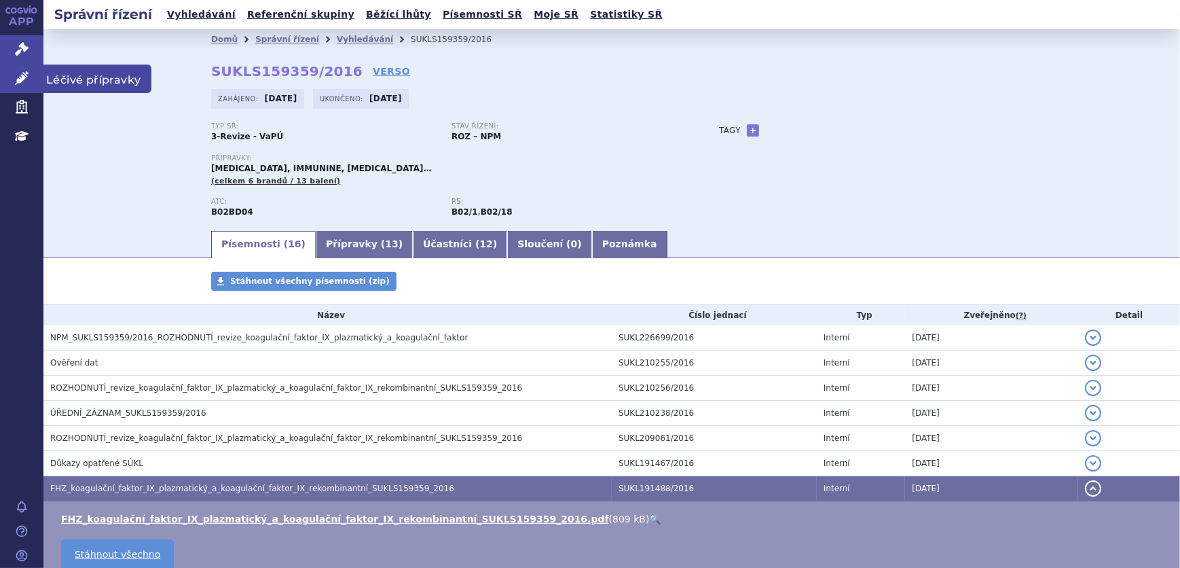
click at [14, 82] on link "Léčivé přípravky" at bounding box center [21, 78] width 43 height 29
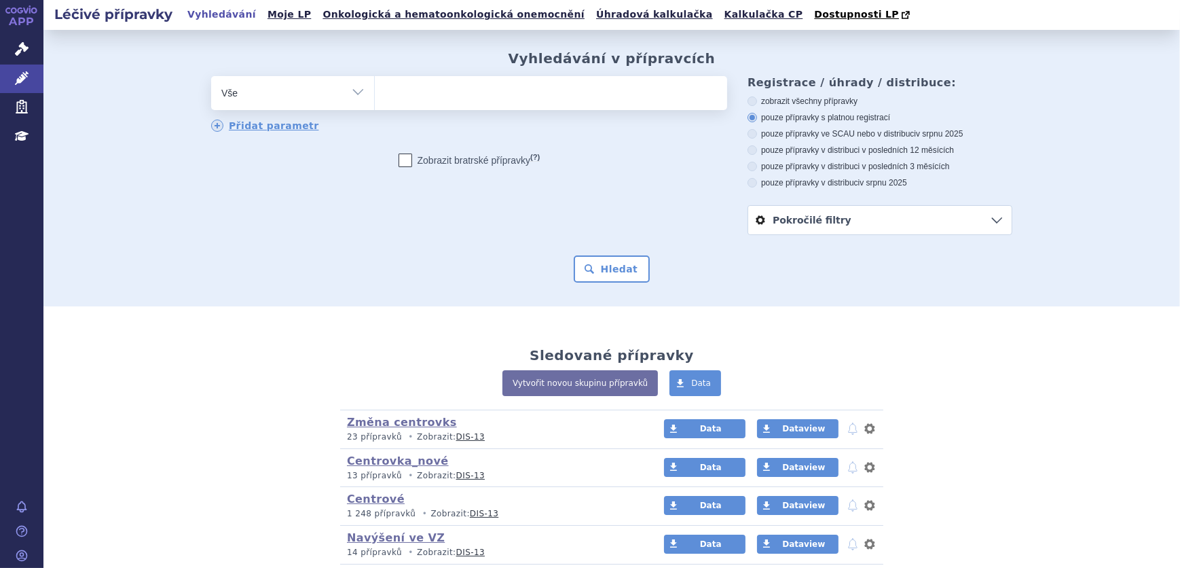
click at [328, 84] on select "Vše Přípravek/SUKL kód MAH VPOIS ATC/Aktivní látka Léková forma Síla" at bounding box center [292, 91] width 163 height 31
select select "filter-atc-group"
click at [211, 77] on select "Vše Přípravek/SUKL kód MAH VPOIS ATC/Aktivní látka Léková forma Síla" at bounding box center [292, 91] width 163 height 31
drag, startPoint x: 394, startPoint y: 115, endPoint x: 925, endPoint y: 100, distance: 531.1
click at [441, 103] on ul at bounding box center [551, 90] width 352 height 29
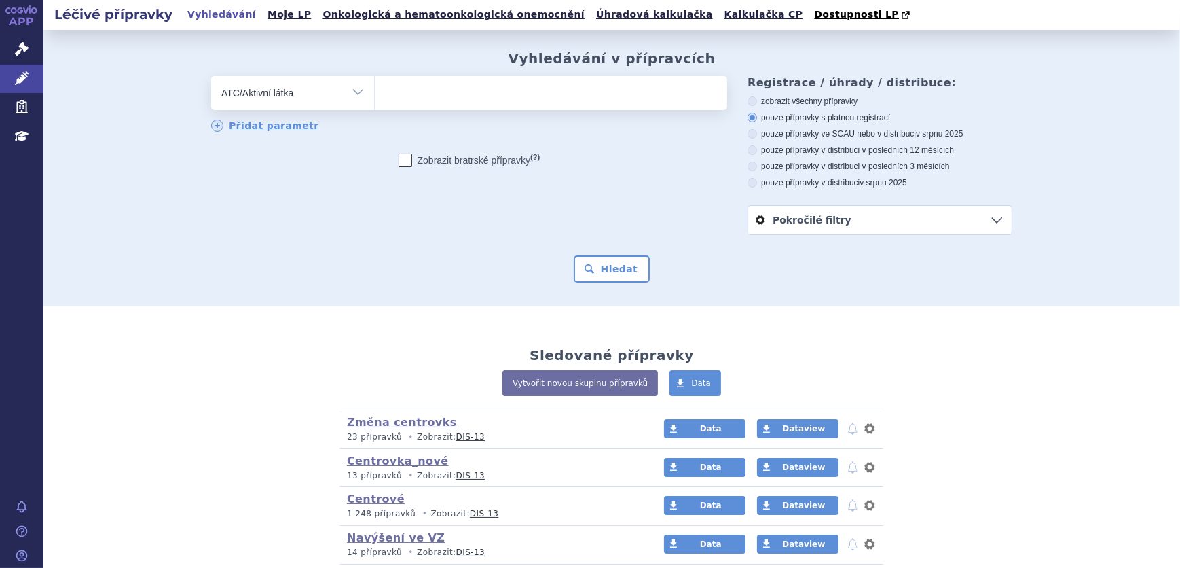
click at [375, 103] on select at bounding box center [374, 92] width 1 height 34
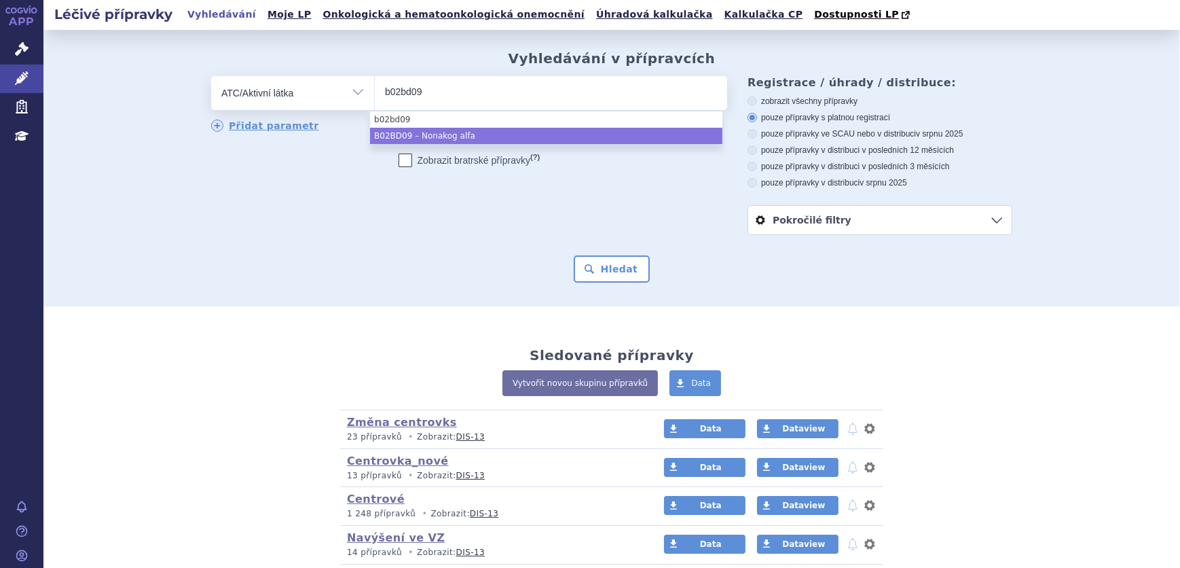
type input "b02bd09"
select select "B02BD09"
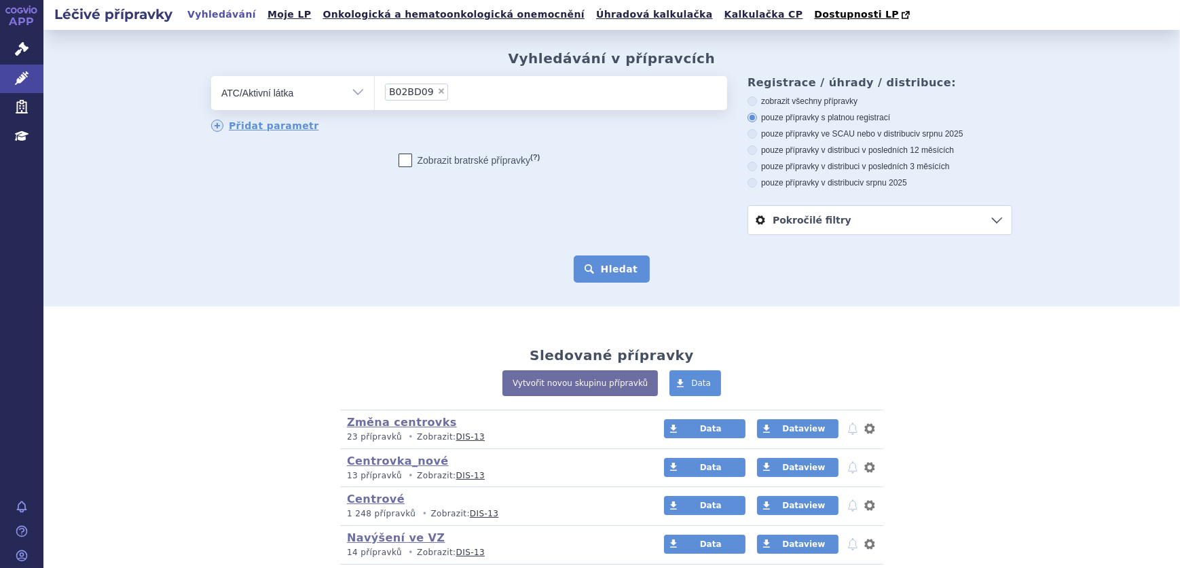
click at [580, 263] on button "Hledat" at bounding box center [612, 268] width 77 height 27
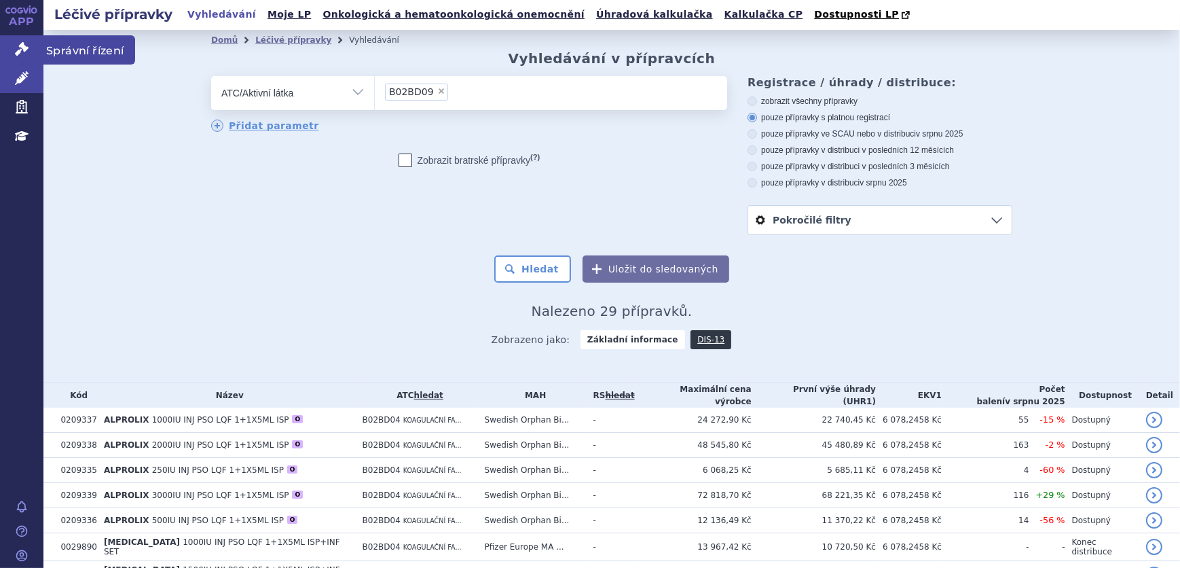
click at [11, 48] on link "Správní řízení" at bounding box center [21, 49] width 43 height 29
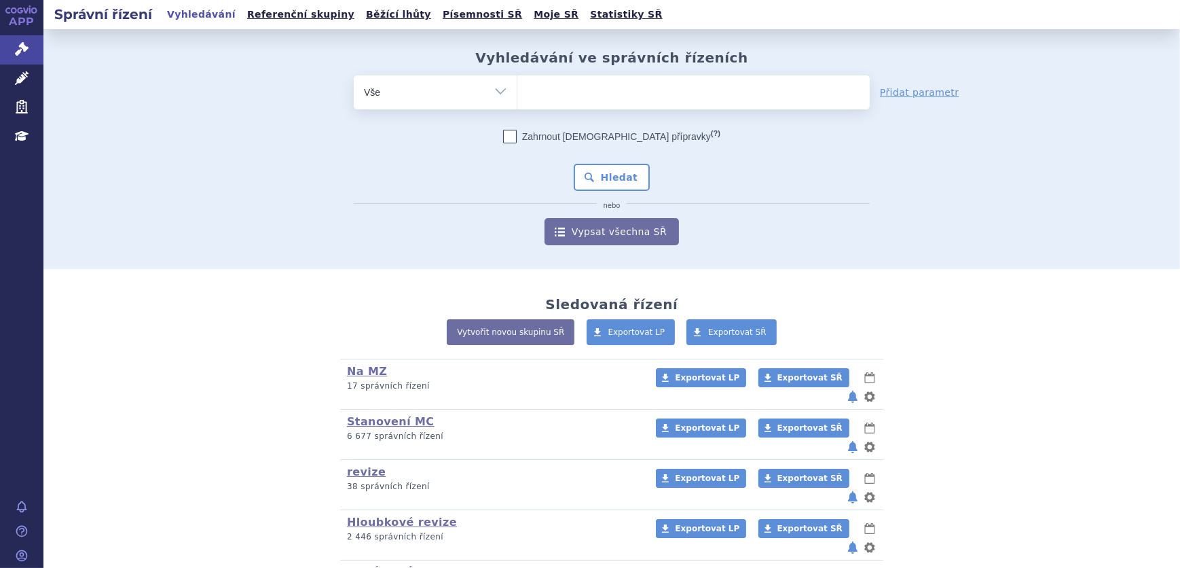
click at [489, 99] on select "Vše Spisová značka Typ SŘ Přípravek/SUKL kód Účastník/Držitel" at bounding box center [435, 90] width 163 height 31
click at [489, 98] on select "Vše Spisová značka Typ SŘ Přípravek/SUKL kód Účastník/Držitel" at bounding box center [435, 90] width 163 height 31
select select "filter-atc-group"
click at [354, 75] on select "Vše Spisová značka Typ SŘ Přípravek/SUKL kód Účastník/Držitel" at bounding box center [435, 90] width 163 height 31
click at [555, 95] on ul at bounding box center [693, 89] width 352 height 29
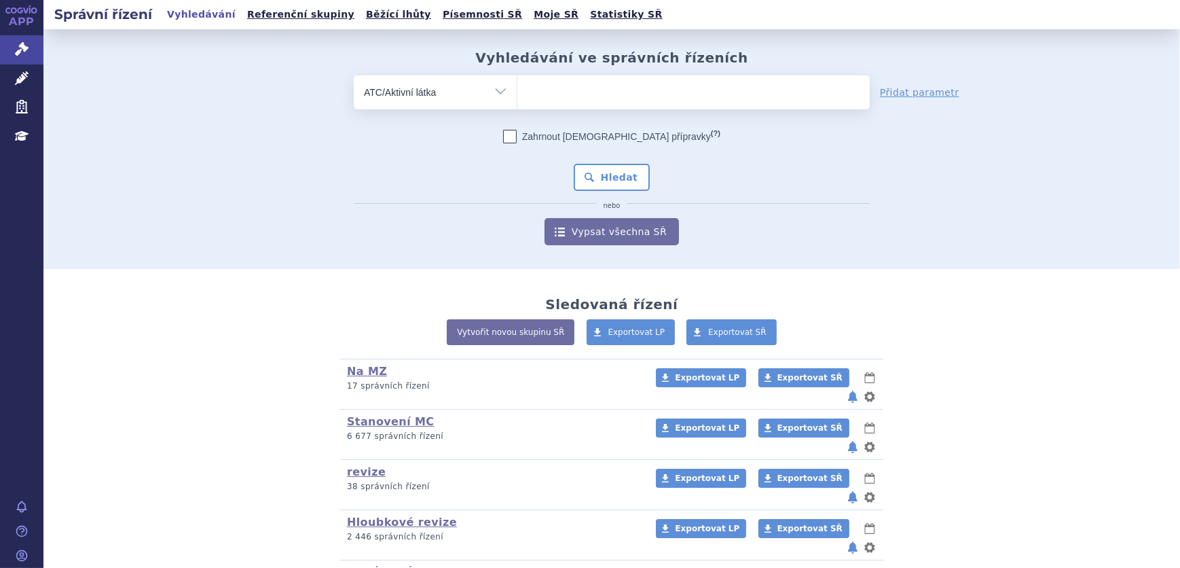
click at [517, 95] on select at bounding box center [517, 92] width 1 height 34
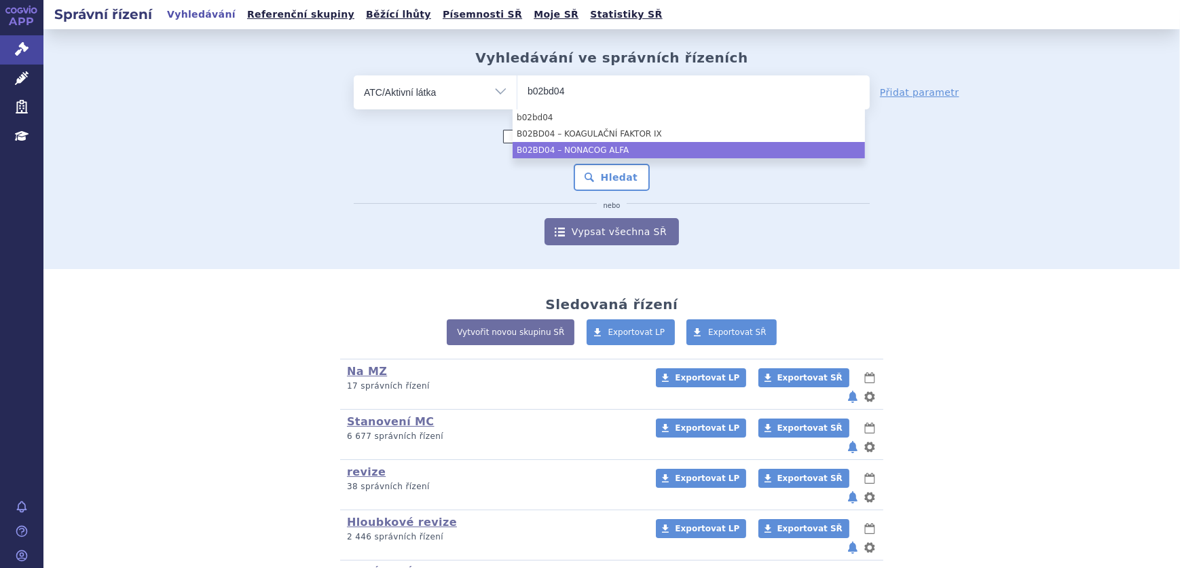
type input "b02bd04"
select select "B02BD04"
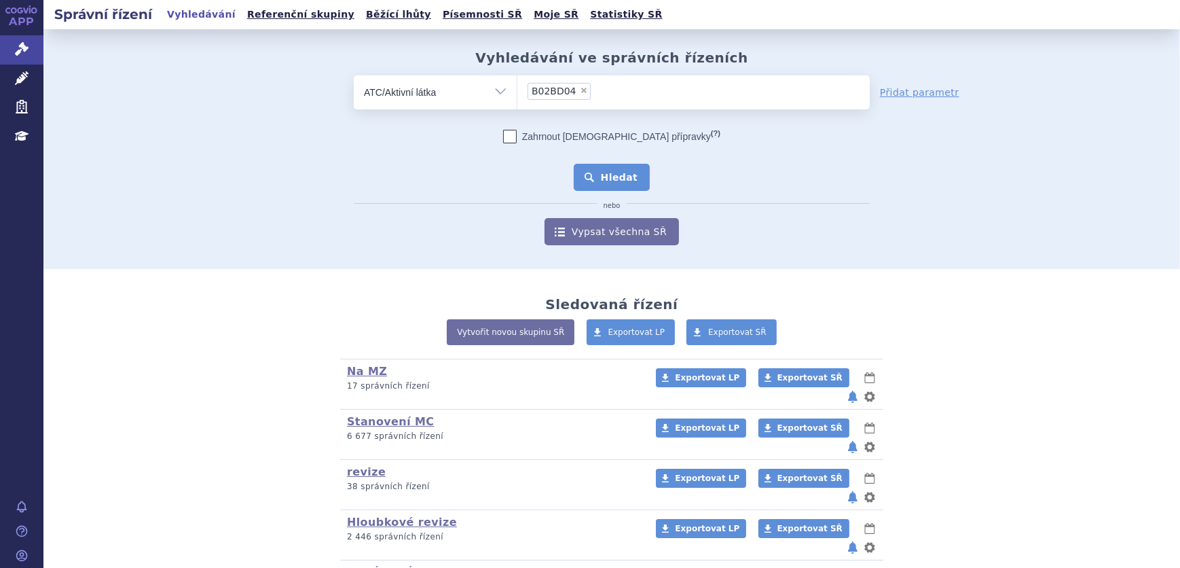
click at [633, 169] on button "Hledat" at bounding box center [612, 177] width 77 height 27
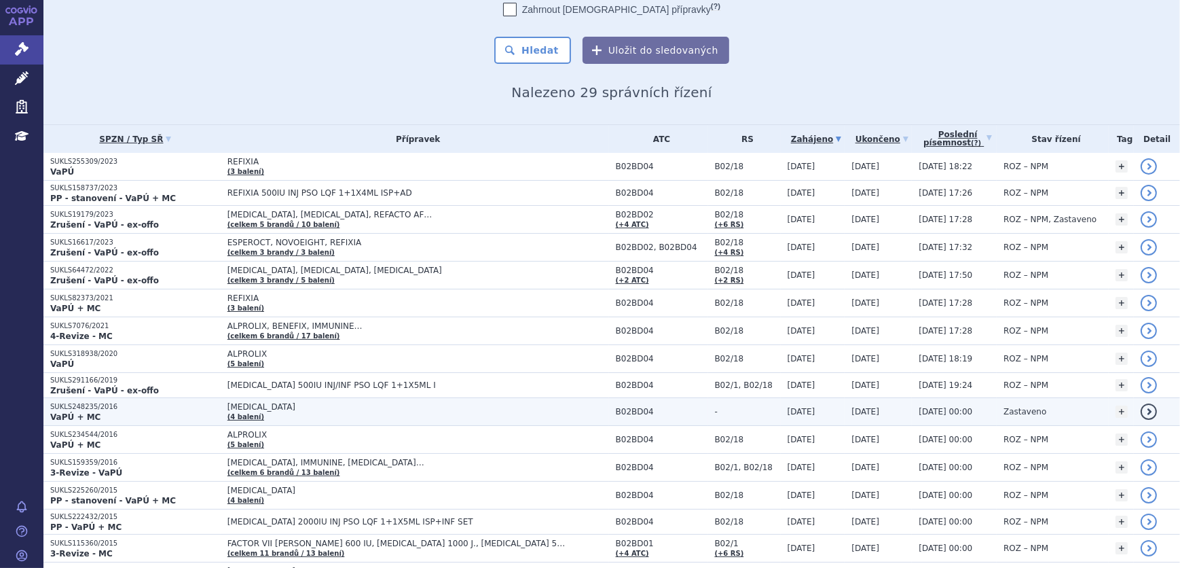
scroll to position [123, 0]
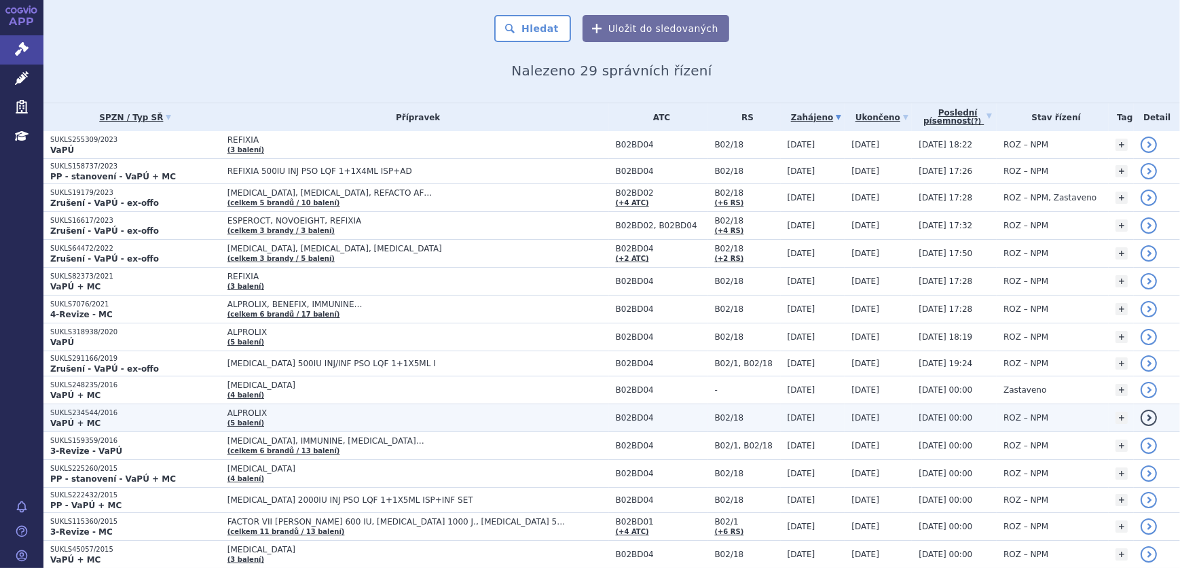
click at [156, 414] on p "SUKLS234544/2016" at bounding box center [135, 413] width 170 height 10
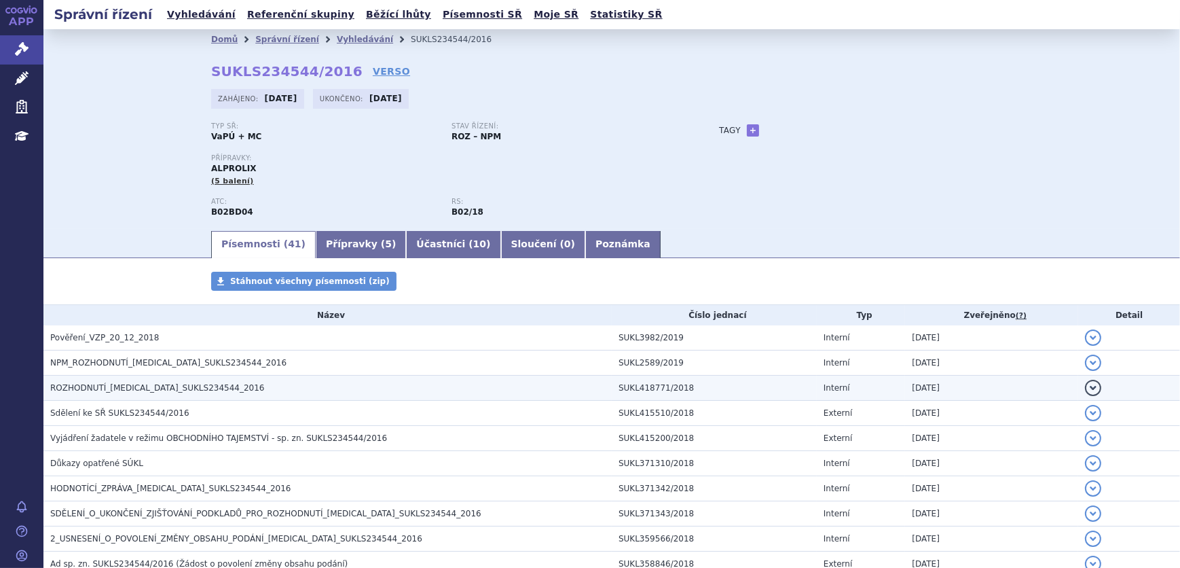
click at [158, 388] on span "ROZHODNUTÍ_[MEDICAL_DATA]_SUKLS234544_2016" at bounding box center [157, 388] width 215 height 10
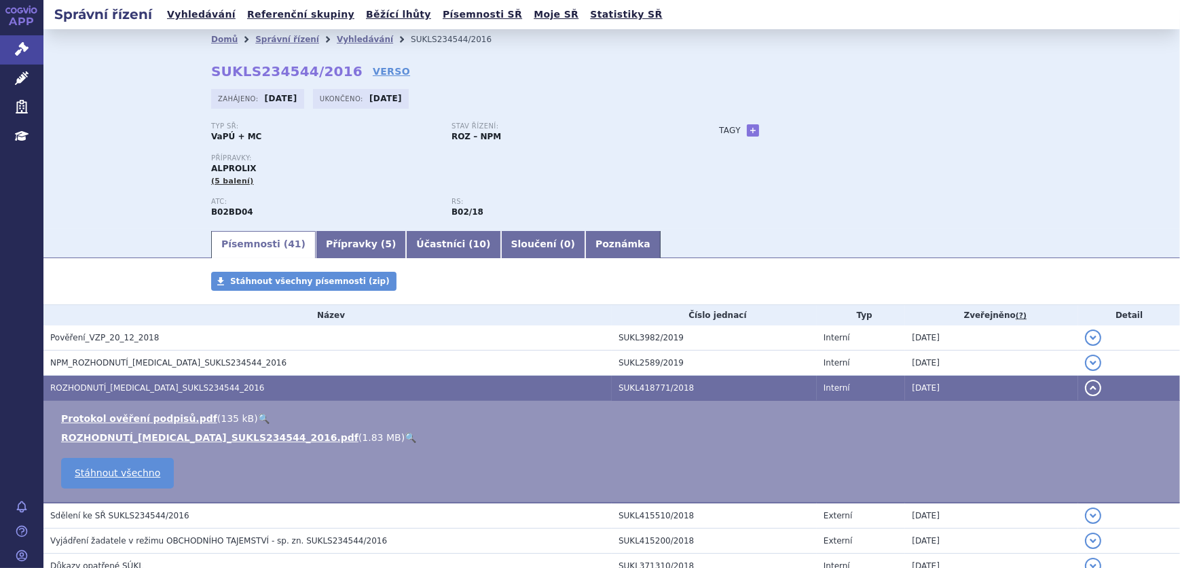
click at [405, 434] on link "🔍" at bounding box center [411, 437] width 12 height 11
click at [337, 37] on link "Vyhledávání" at bounding box center [365, 40] width 56 height 10
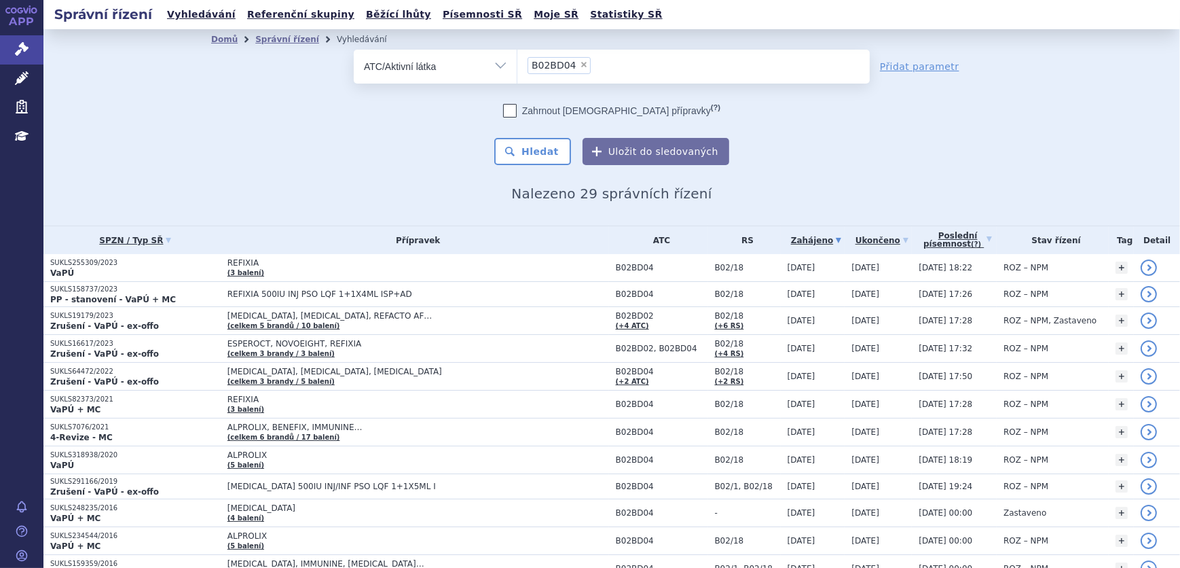
click at [446, 67] on select "Vše Spisová značka Typ SŘ Přípravek/SUKL kód Účastník/Držitel" at bounding box center [435, 65] width 163 height 31
select select "filter-all"
click at [354, 50] on select "Vše Spisová značka Typ SŘ Přípravek/SUKL kód Účastník/Držitel" at bounding box center [435, 65] width 163 height 31
click at [629, 61] on ul at bounding box center [693, 64] width 352 height 29
click at [517, 61] on select at bounding box center [517, 66] width 1 height 34
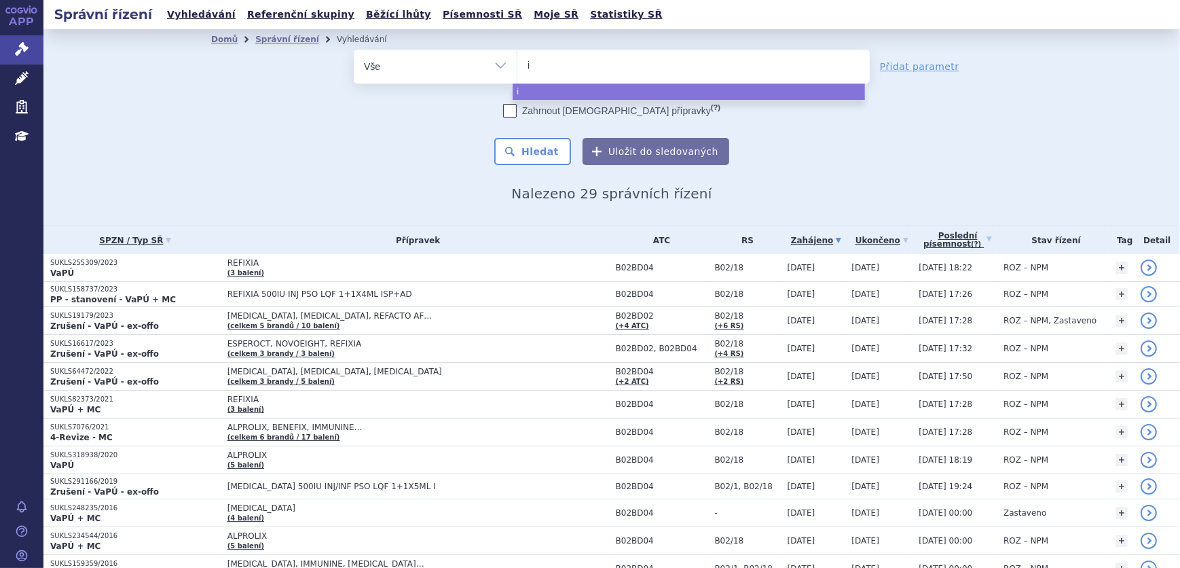
type input "im"
type input "immu"
type input "immun"
type input "immunin"
type input "immunine"
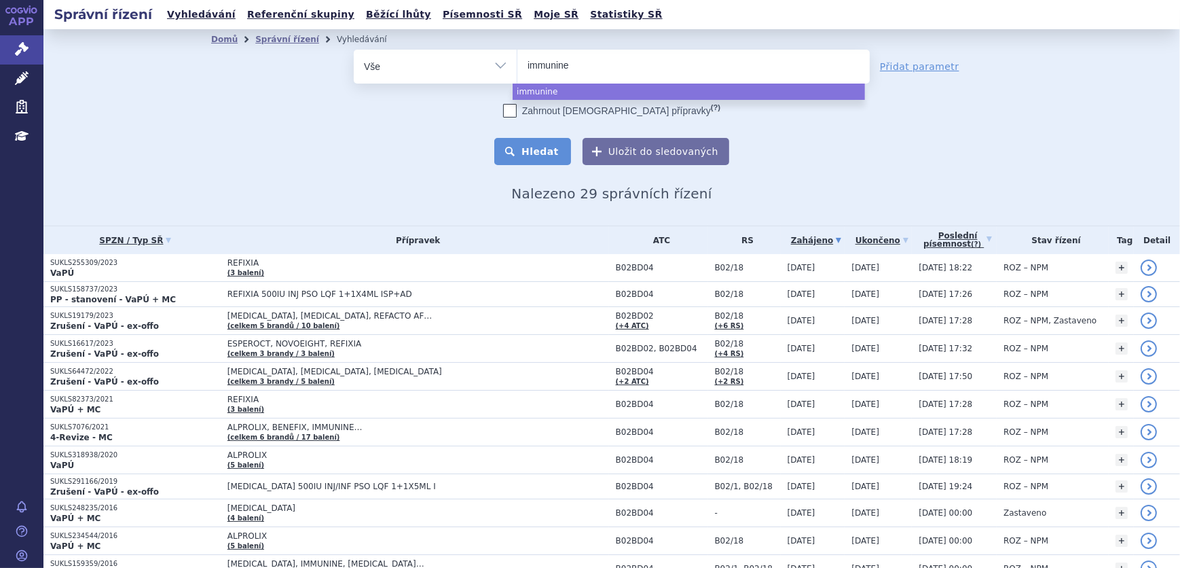
select select "immunine"
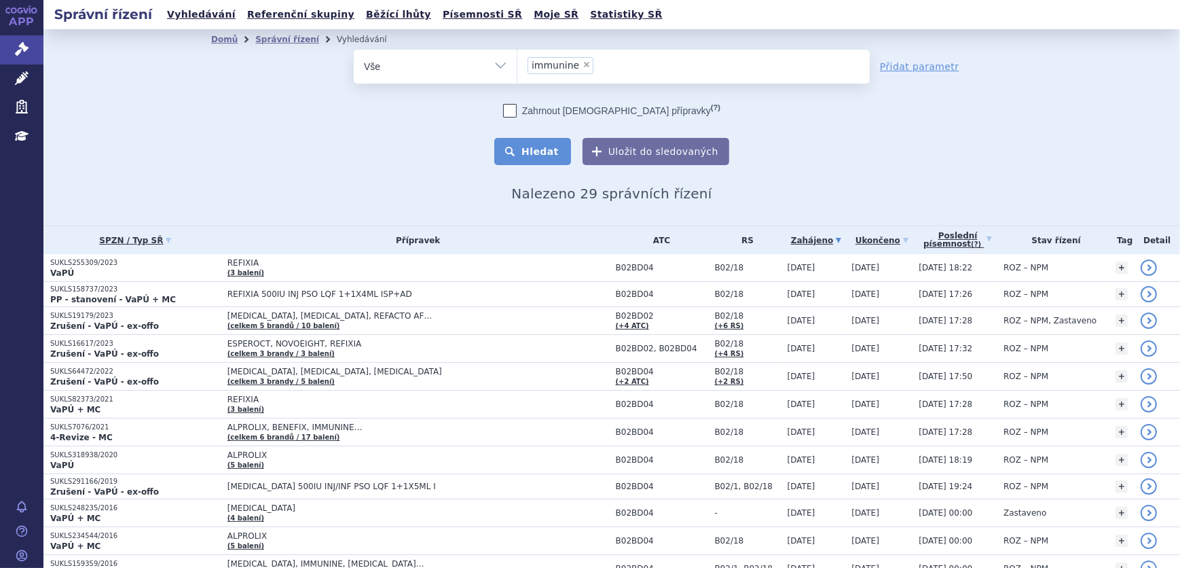
click at [554, 143] on button "Hledat" at bounding box center [532, 151] width 77 height 27
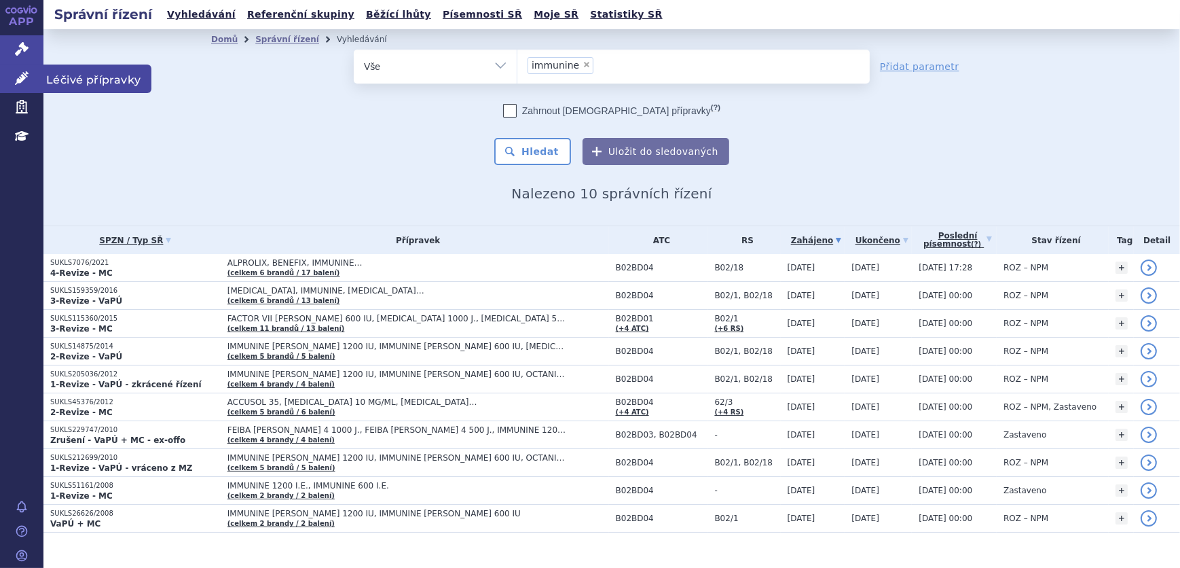
click at [2, 84] on link "Léčivé přípravky" at bounding box center [21, 78] width 43 height 29
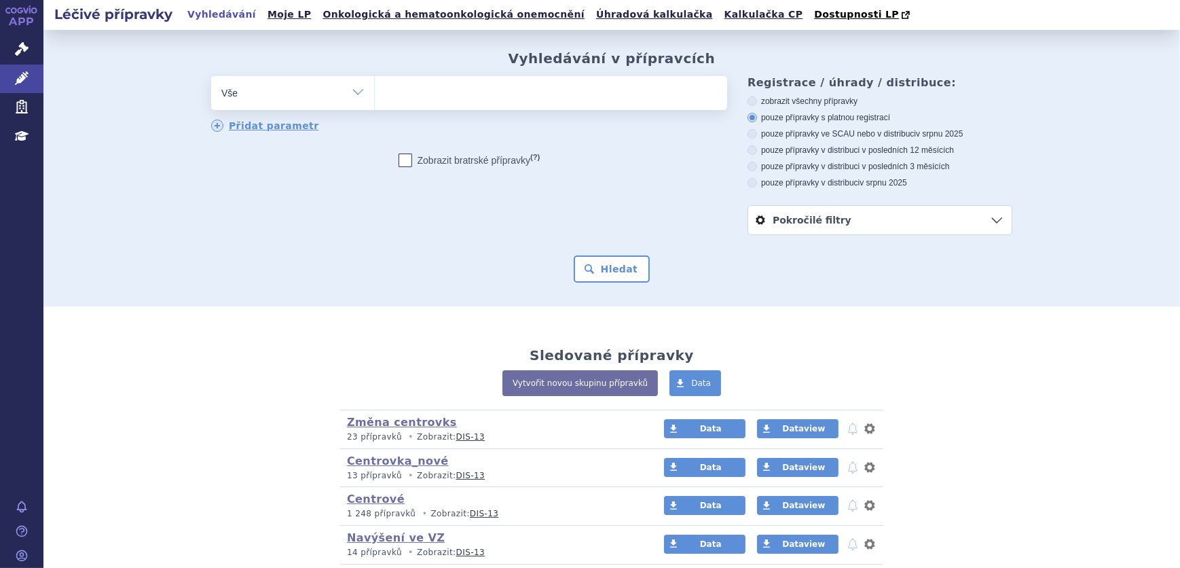
click at [418, 98] on ul at bounding box center [551, 90] width 352 height 29
click at [375, 98] on select at bounding box center [374, 92] width 1 height 34
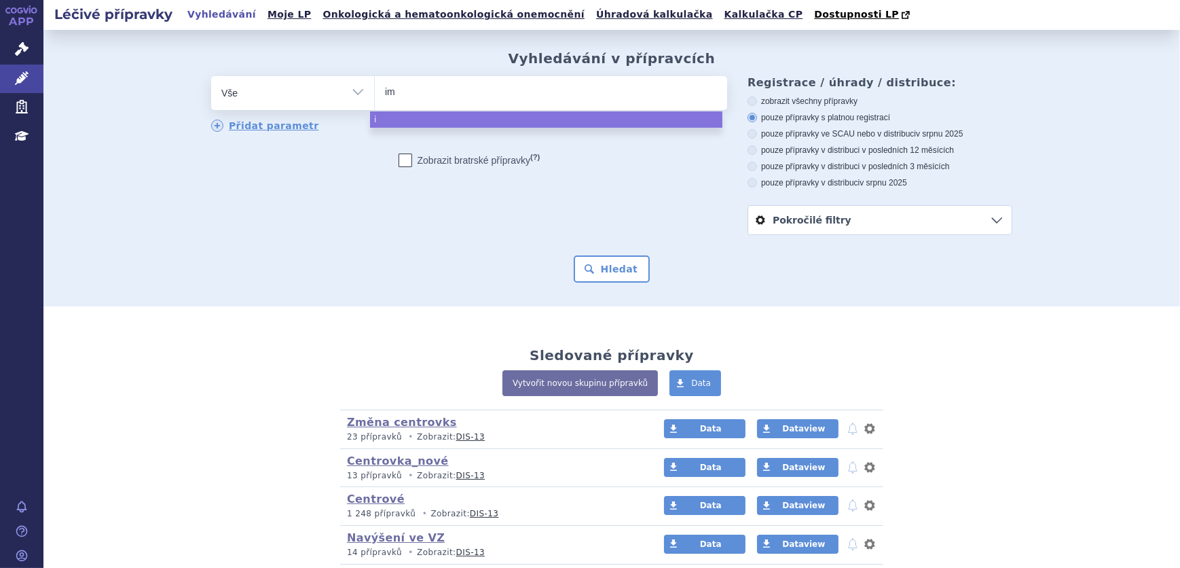
type input "imm"
type input "immu"
type input "immuni"
type input "immunin"
type input "immunine"
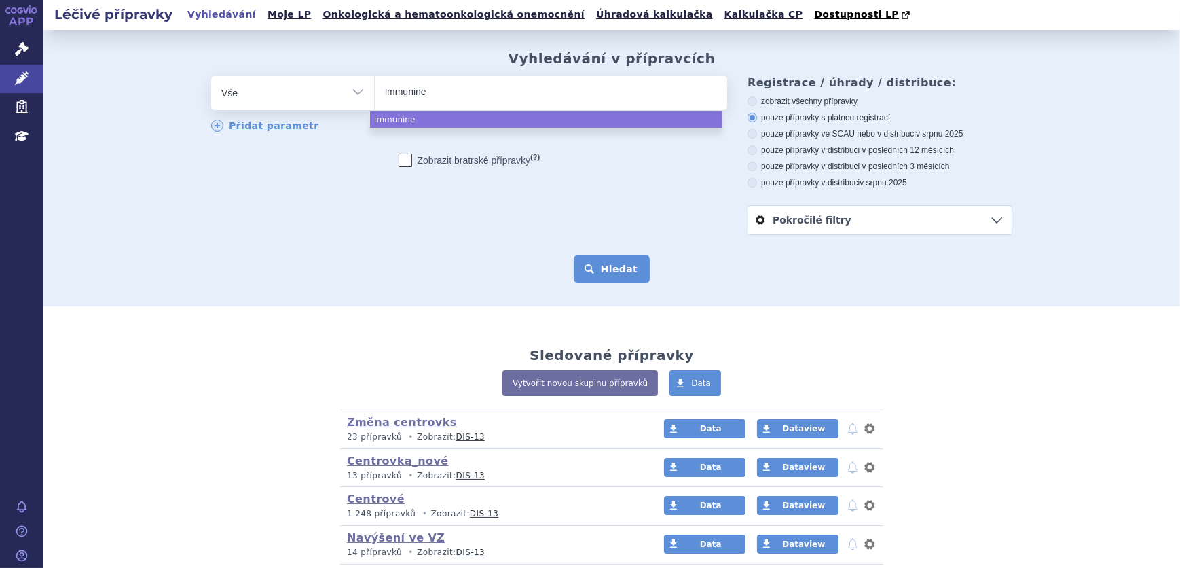
select select "immunine"
click at [626, 268] on button "Hledat" at bounding box center [612, 268] width 77 height 27
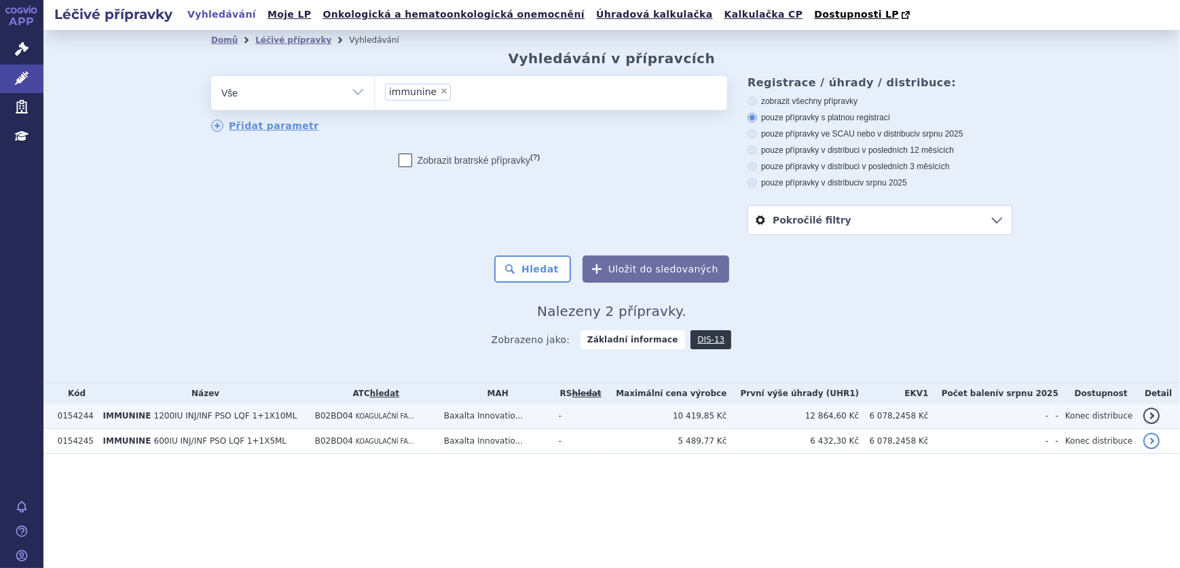
click at [406, 421] on td "B02BD04 KOAGULAČNÍ FA..." at bounding box center [372, 415] width 129 height 25
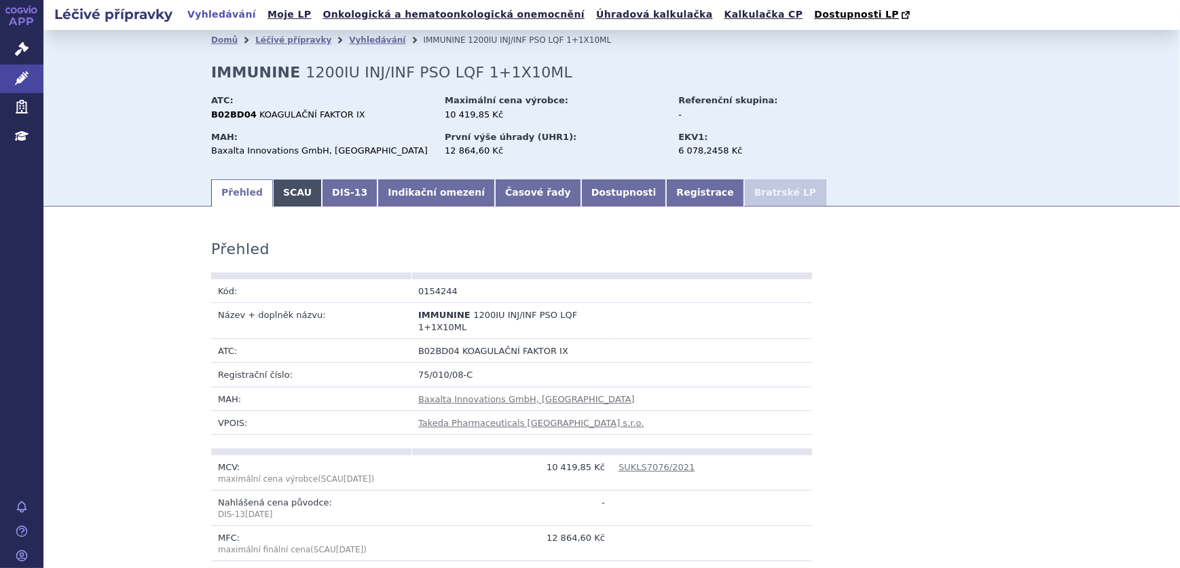
click at [295, 198] on link "SCAU" at bounding box center [297, 192] width 49 height 27
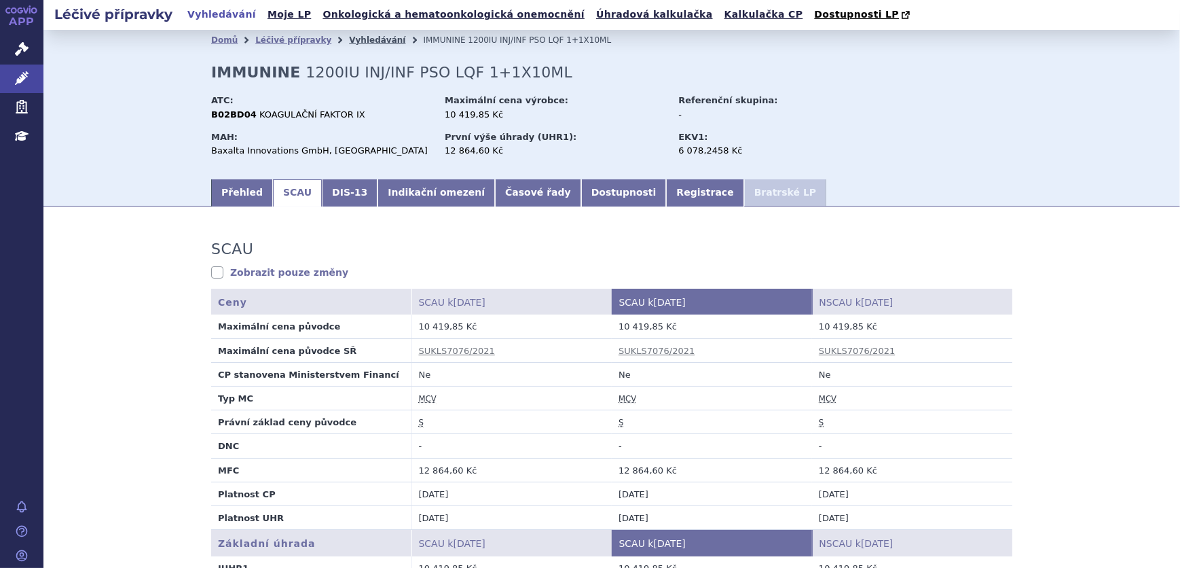
click at [349, 40] on link "Vyhledávání" at bounding box center [377, 40] width 56 height 10
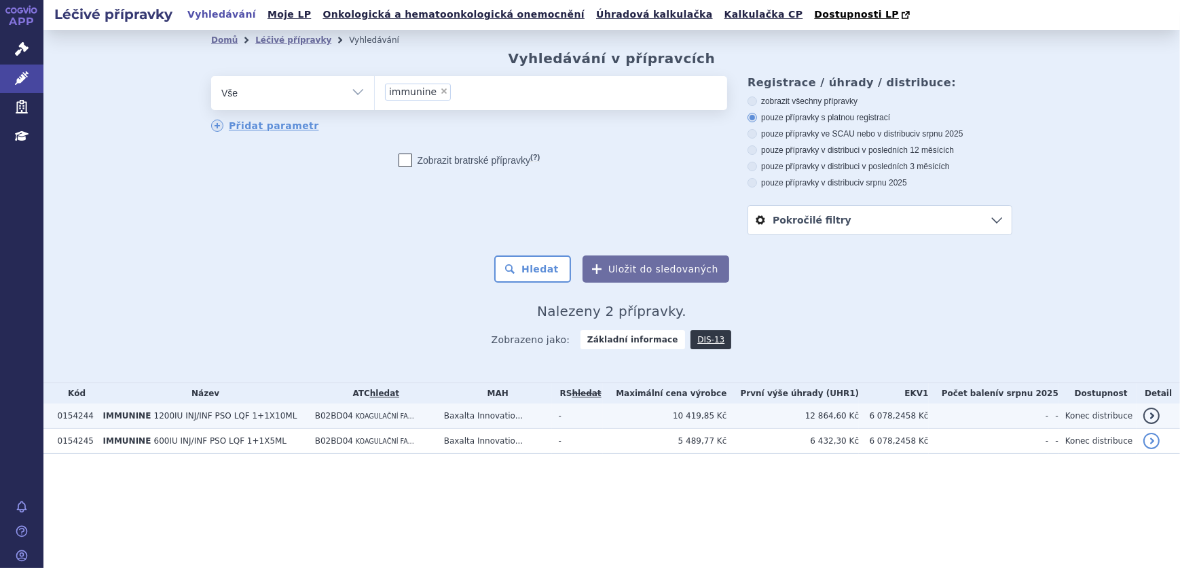
click at [418, 415] on td "B02BD04 KOAGULAČNÍ FA..." at bounding box center [372, 415] width 129 height 25
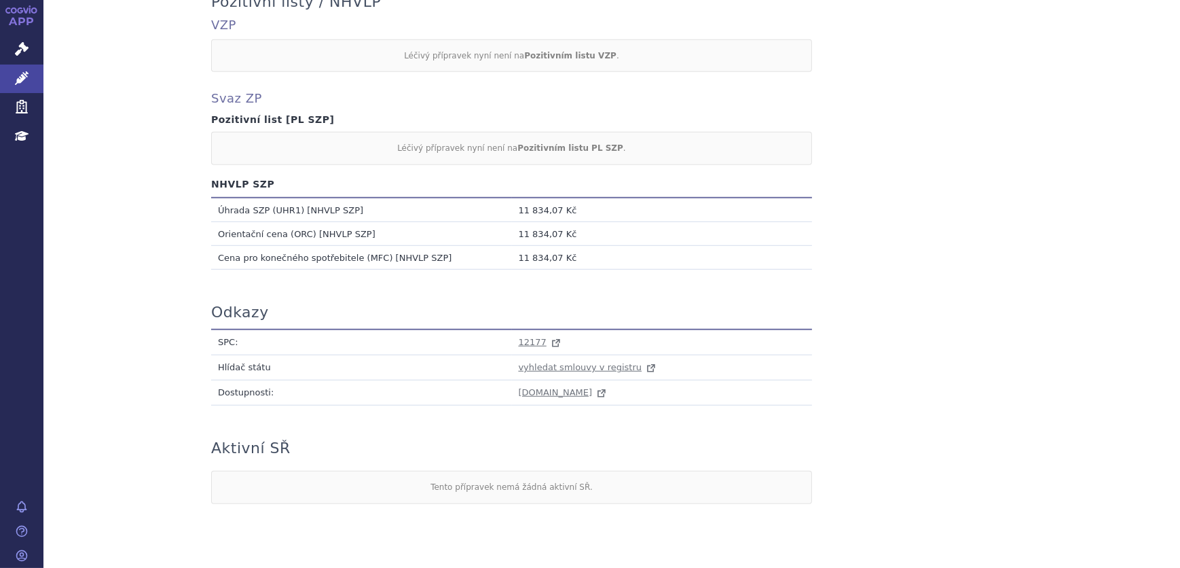
scroll to position [1204, 0]
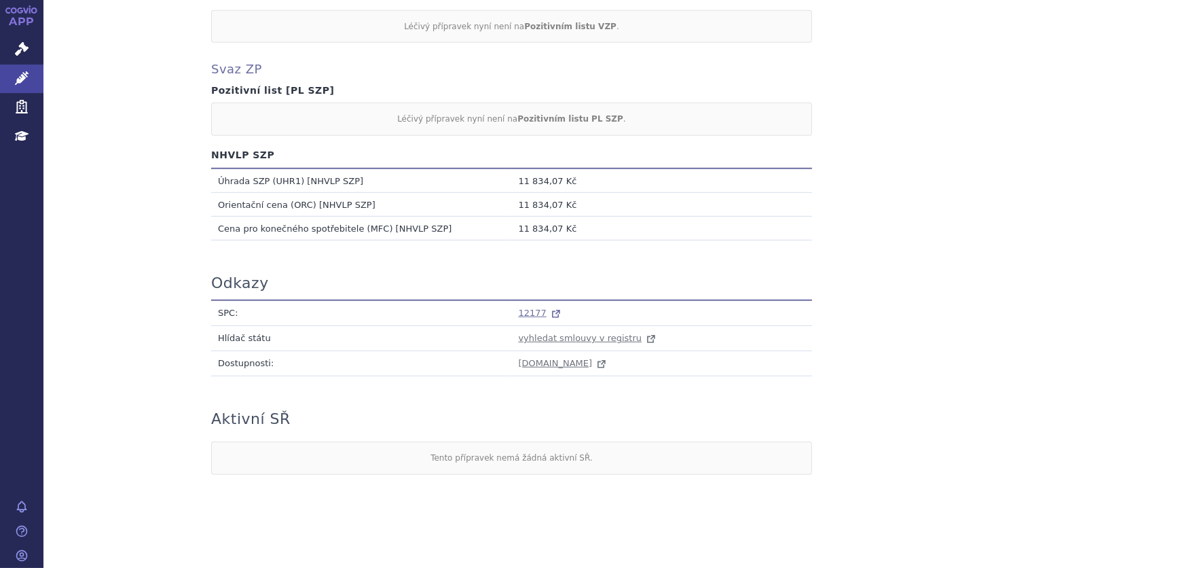
click at [533, 312] on span "12177" at bounding box center [533, 313] width 28 height 10
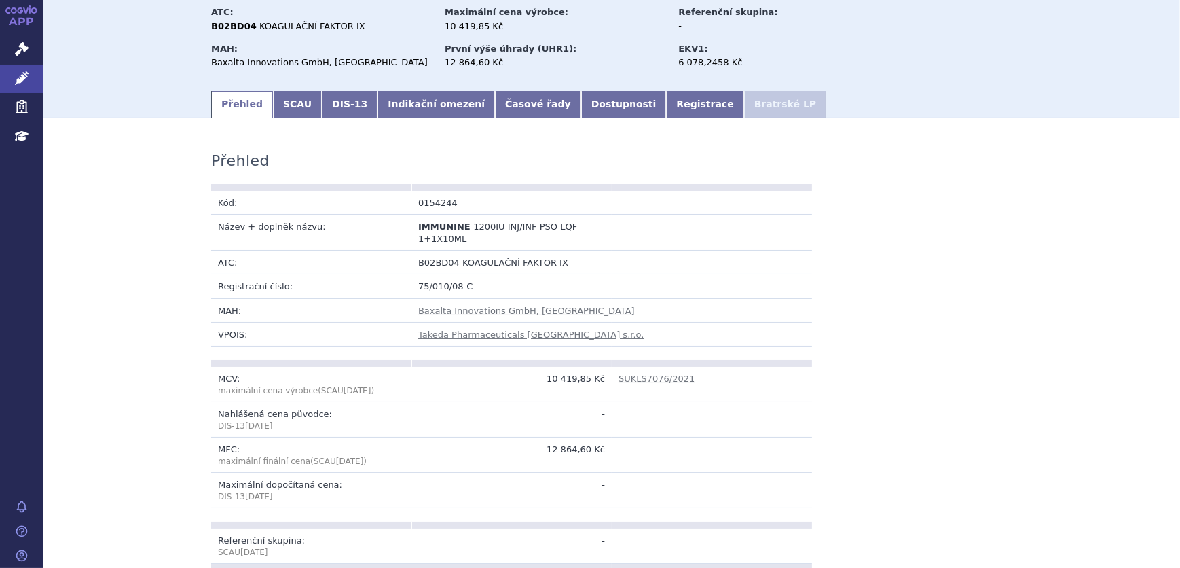
scroll to position [0, 0]
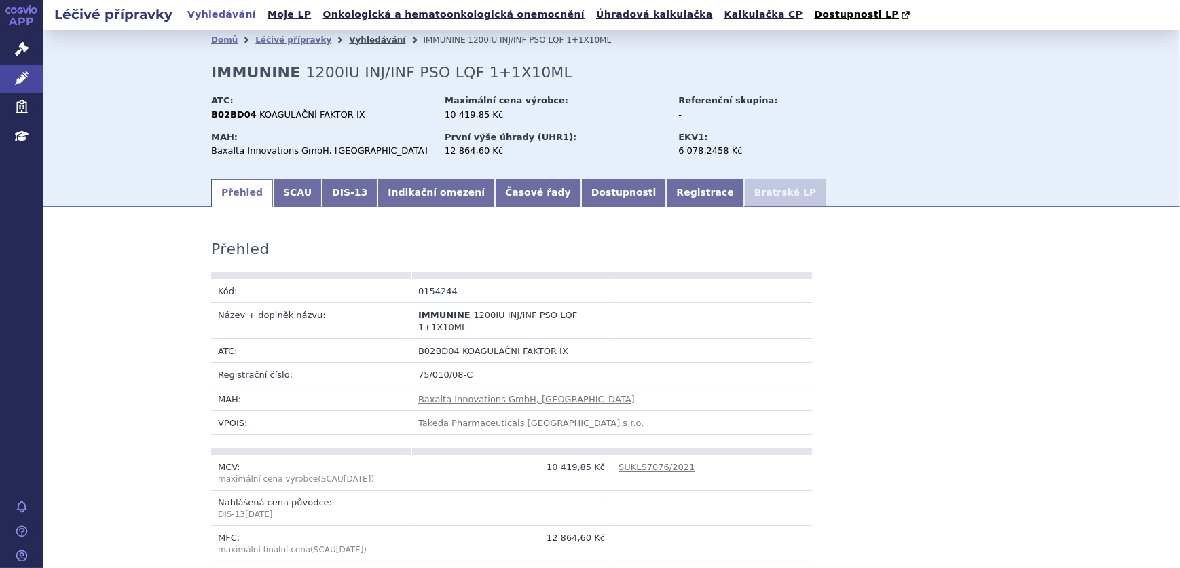
click at [356, 41] on link "Vyhledávání" at bounding box center [377, 40] width 56 height 10
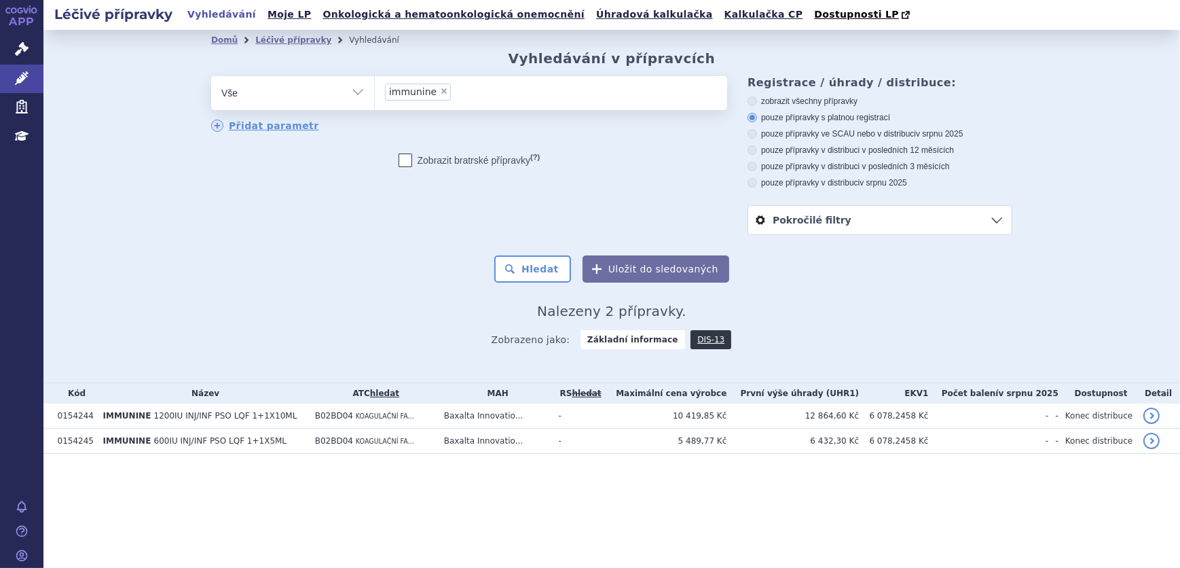
click at [441, 91] on span "×" at bounding box center [444, 91] width 8 height 8
click at [375, 91] on select "immunine" at bounding box center [374, 92] width 1 height 34
select select
click at [24, 53] on icon at bounding box center [22, 49] width 14 height 14
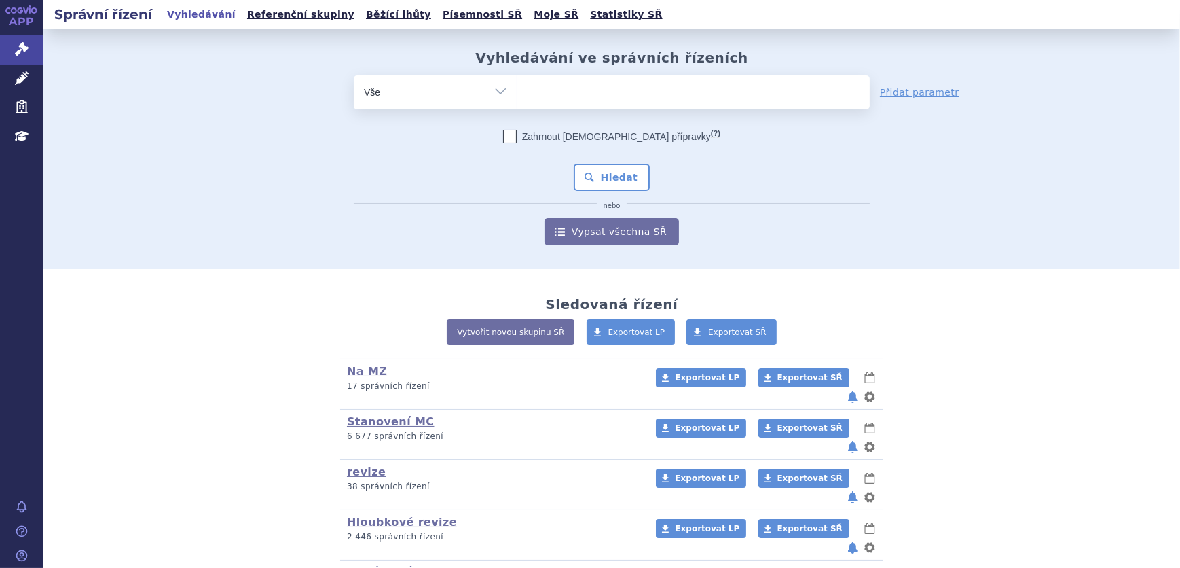
click at [574, 98] on ul at bounding box center [693, 89] width 352 height 29
click at [517, 98] on select at bounding box center [517, 92] width 1 height 34
click at [579, 88] on ul at bounding box center [693, 89] width 352 height 29
click at [517, 88] on select at bounding box center [517, 92] width 1 height 34
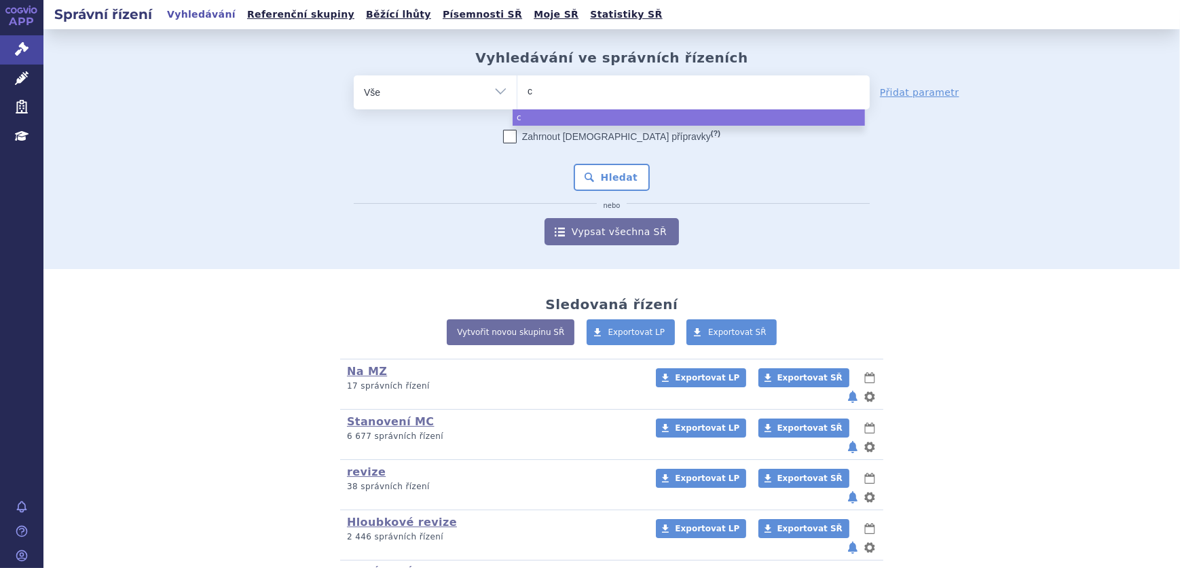
type input "ca"
type input "cap"
type input "capv"
type input "capva"
type input "capvax"
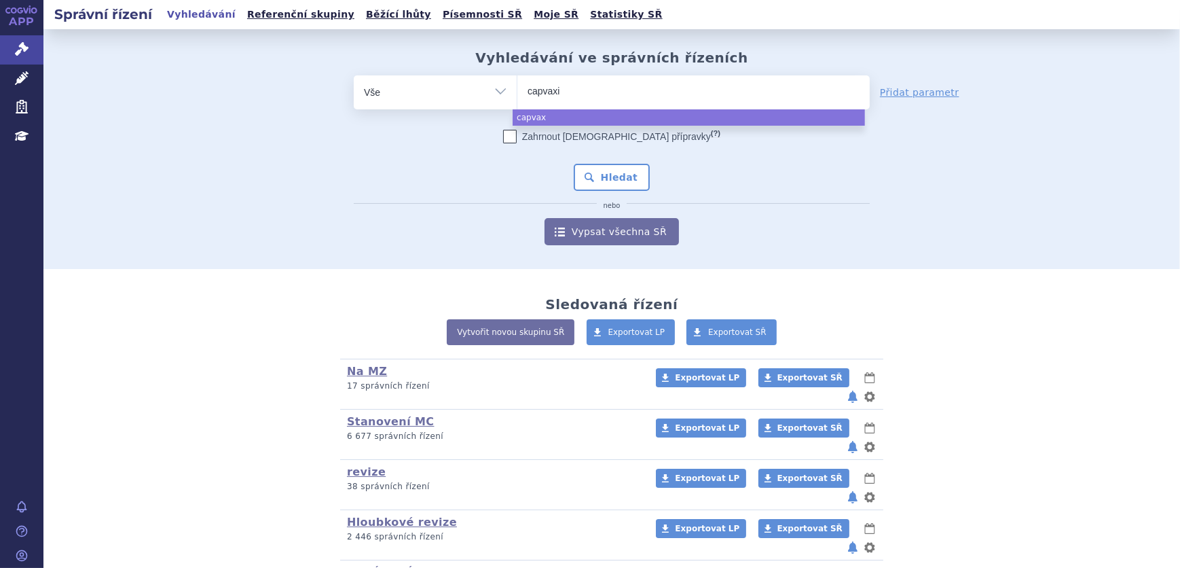
type input "capvaxiv"
type input "capvaxive"
select select "capvaxive"
click at [622, 173] on button "Hledat" at bounding box center [612, 177] width 77 height 27
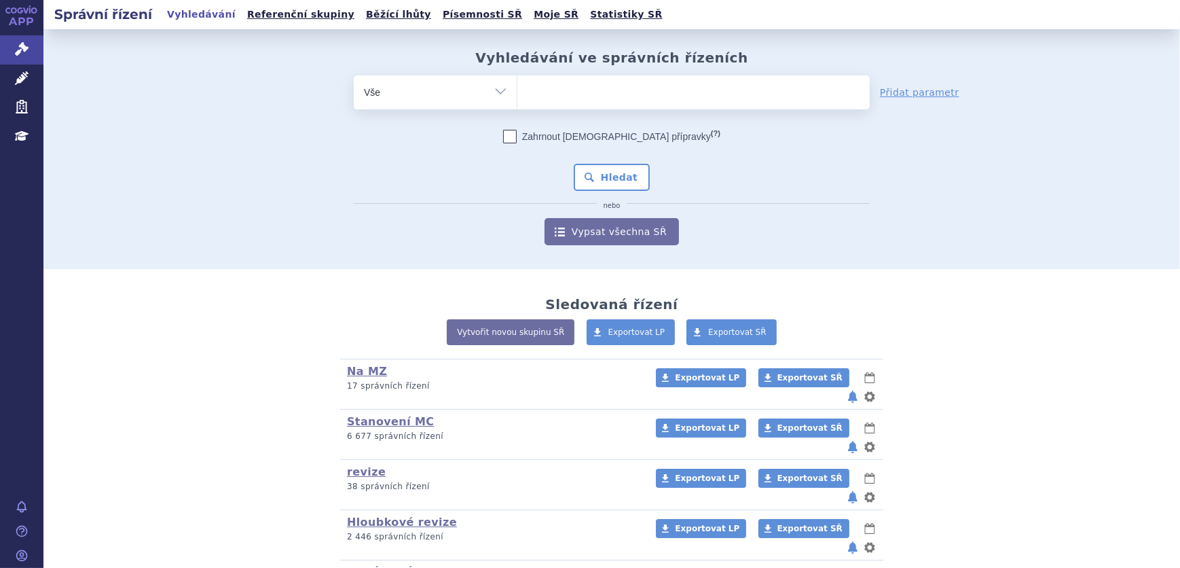
click at [551, 84] on ul at bounding box center [693, 89] width 352 height 29
click at [517, 84] on select at bounding box center [517, 92] width 1 height 34
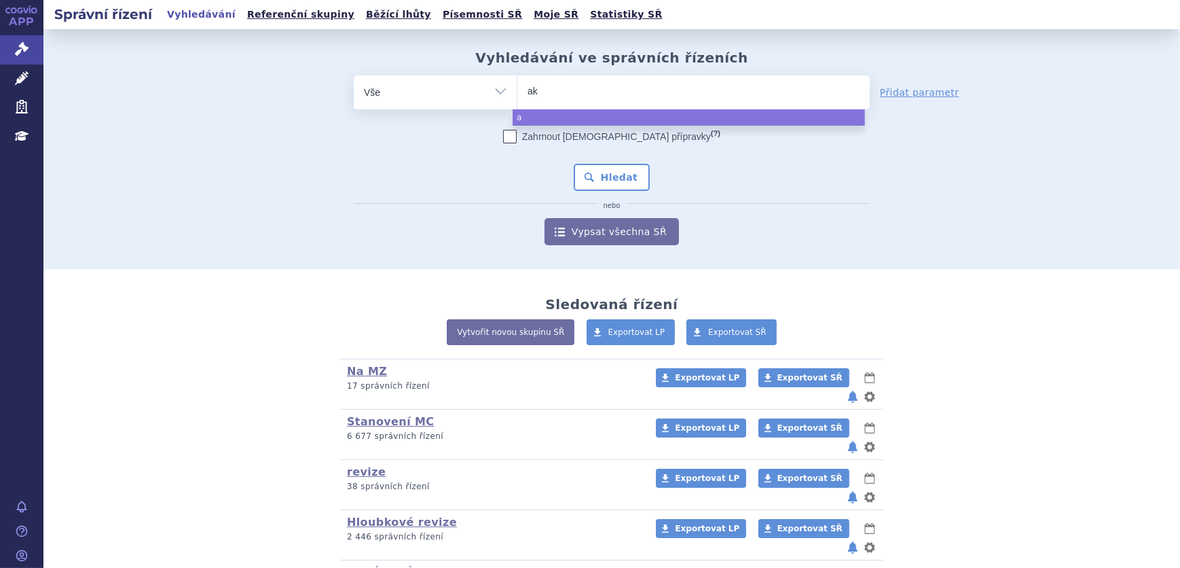
type input "aka"
type input "akan"
type input "akant"
type input "akantio"
type input "akantior"
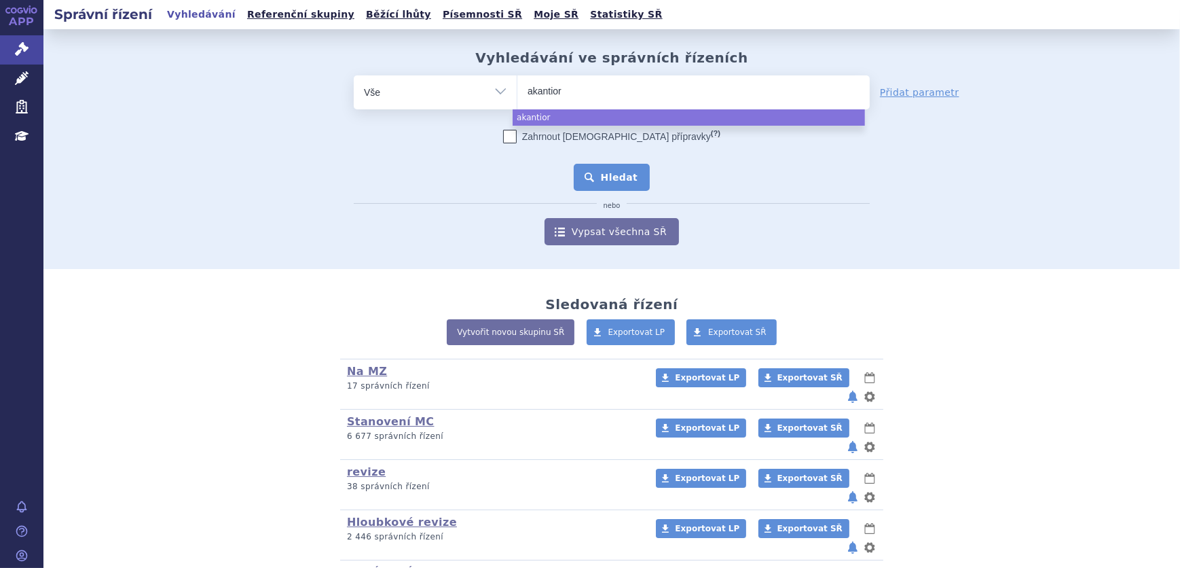
select select "akantior"
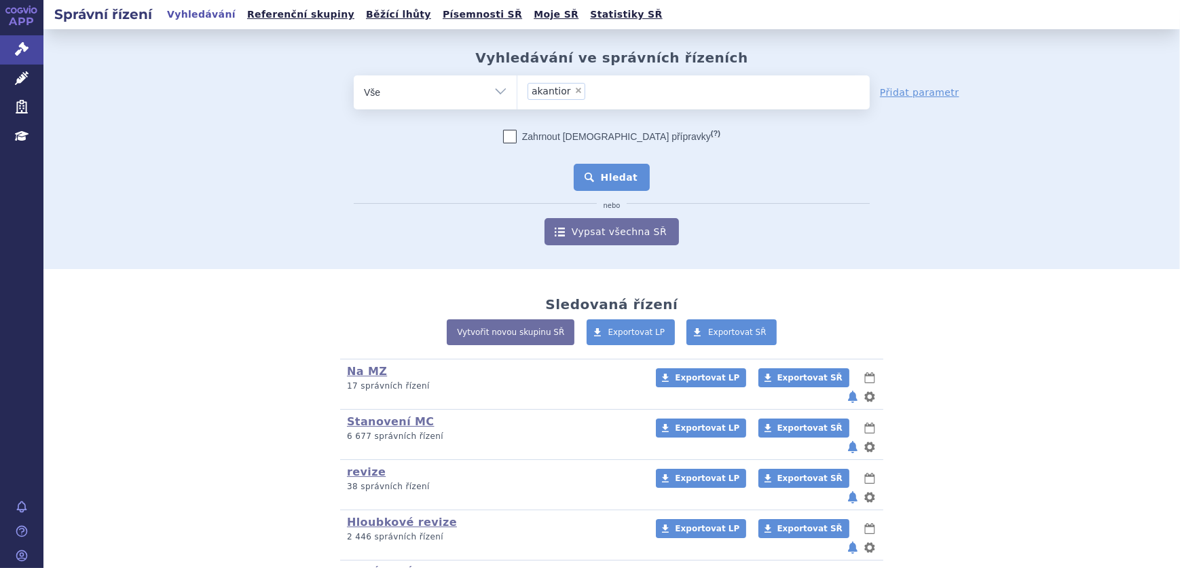
click at [590, 170] on button "Hledat" at bounding box center [612, 177] width 77 height 27
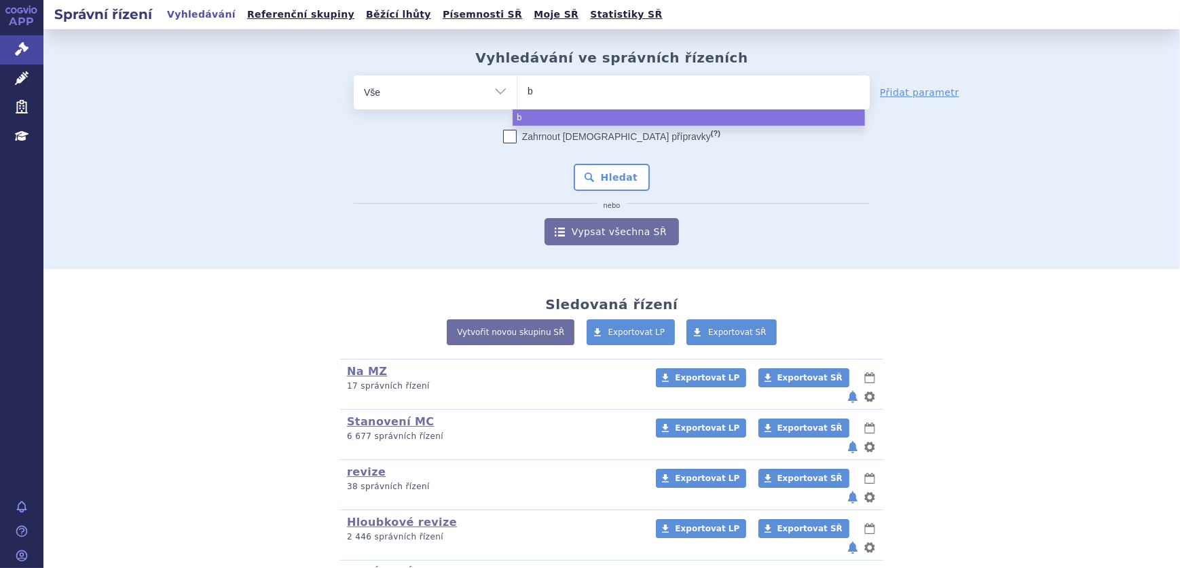
type input "bo"
type input "bon"
type input "bona"
type input "bonaxo"
type input "bonaxon"
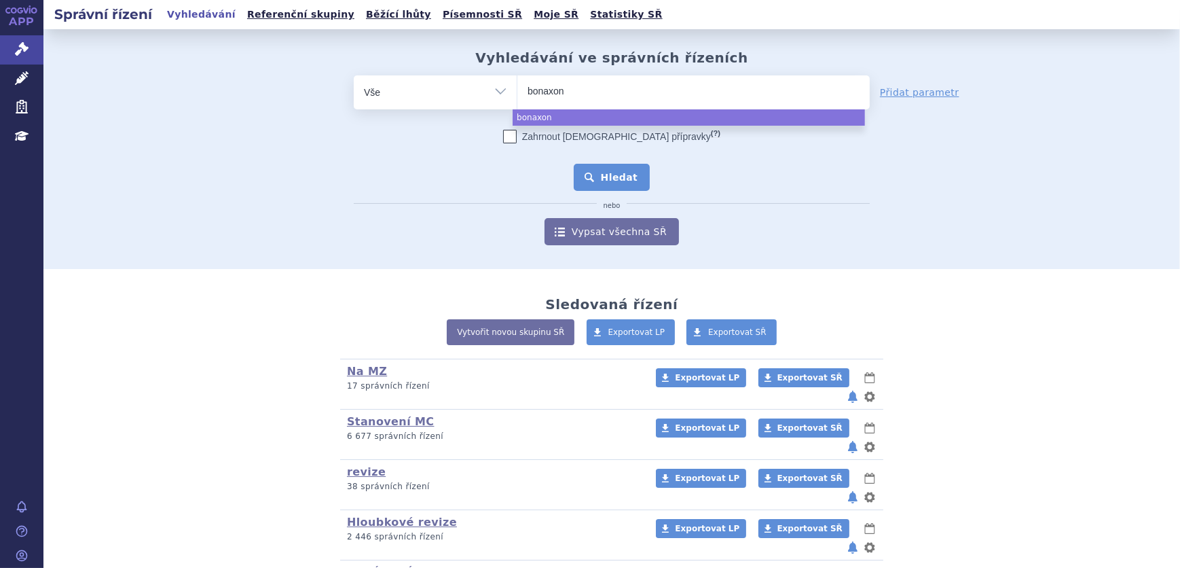
select select "bonaxon"
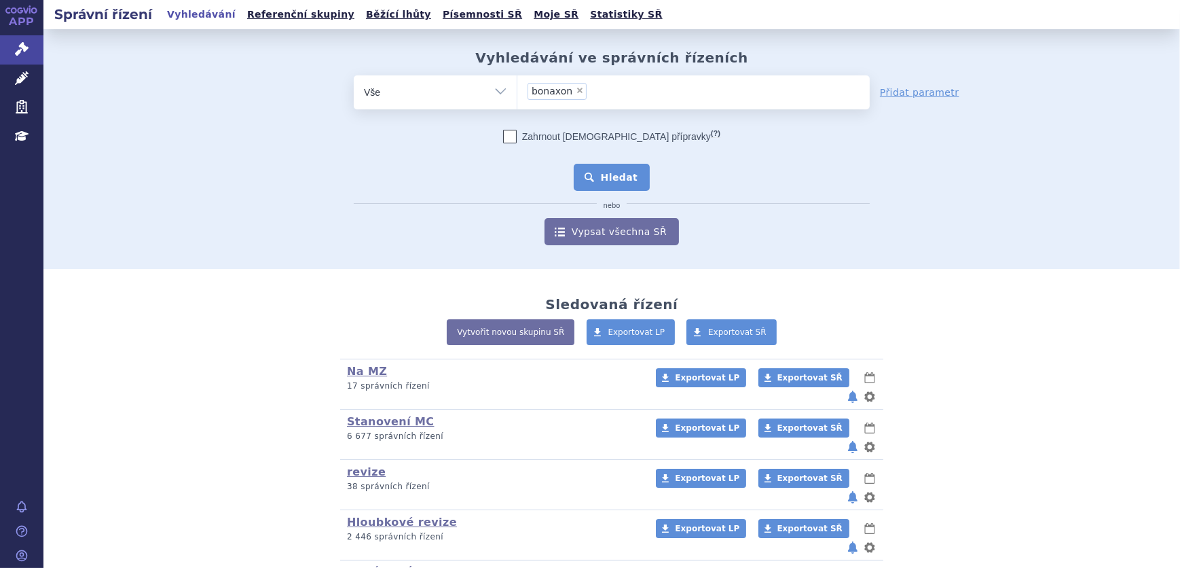
click at [626, 187] on button "Hledat" at bounding box center [612, 177] width 77 height 27
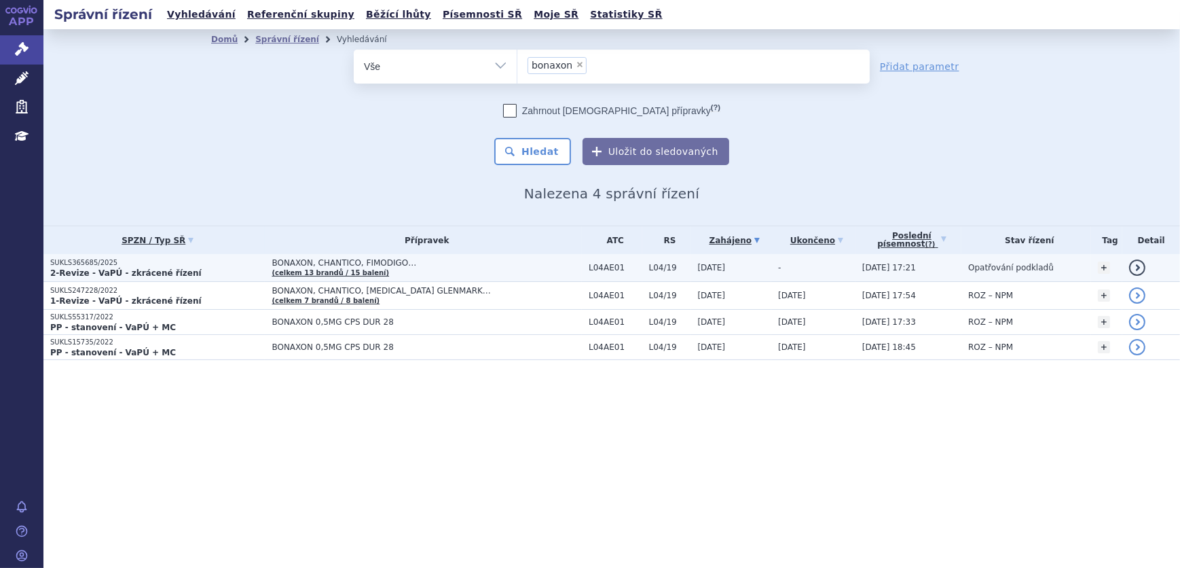
click at [293, 261] on span "BONAXON, CHANTICO, FIMODIGO…" at bounding box center [427, 263] width 310 height 10
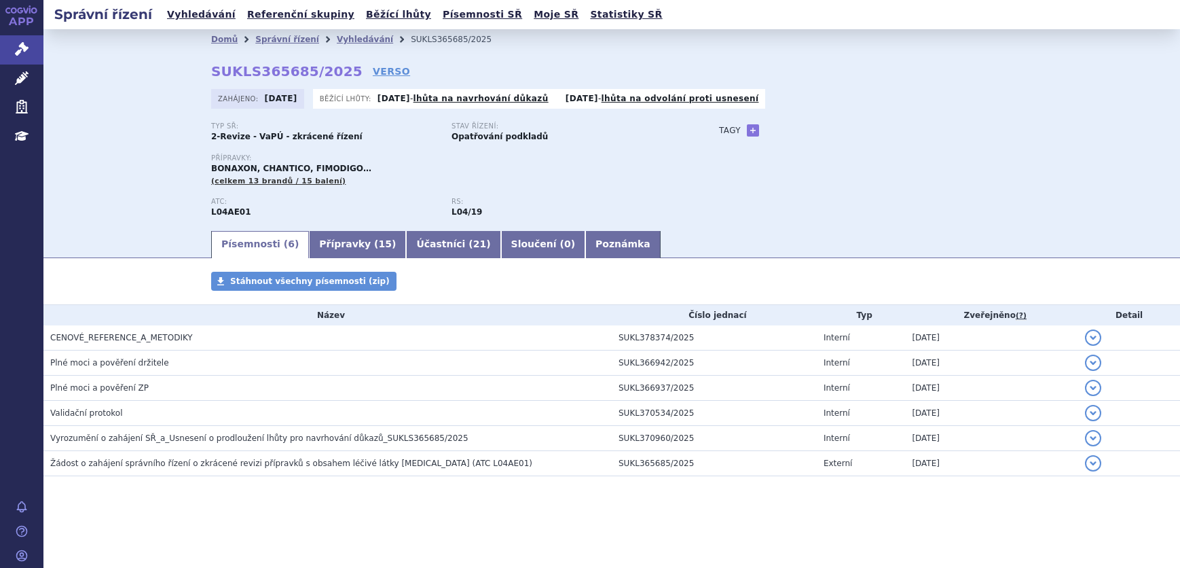
click at [234, 331] on h3 "CENOVÉ_REFERENCE_A_METODIKY" at bounding box center [330, 338] width 561 height 14
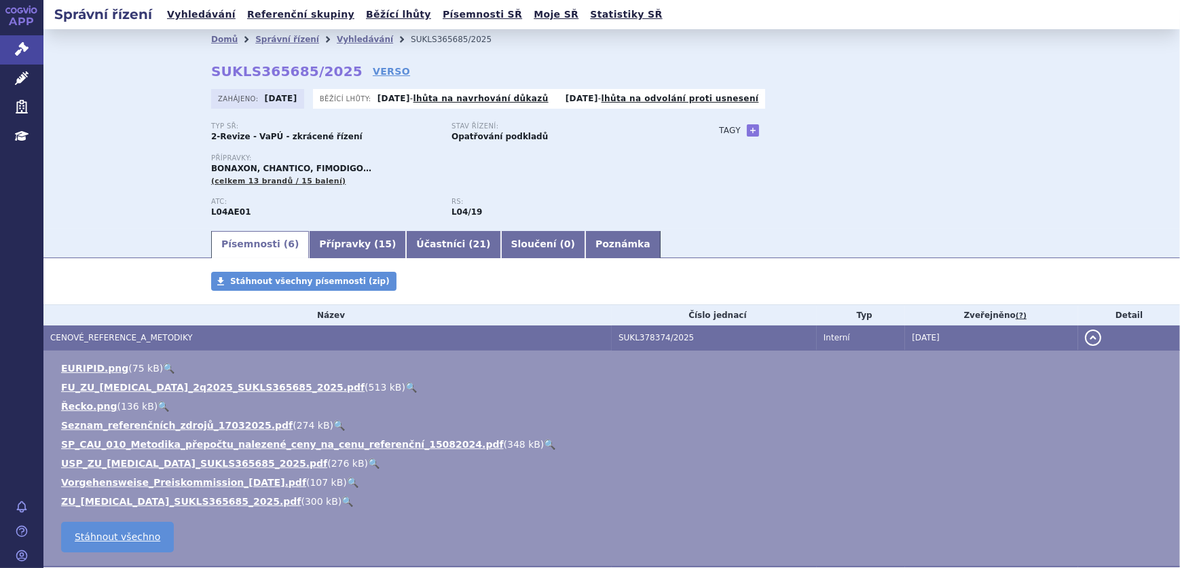
click at [405, 382] on link "🔍" at bounding box center [411, 387] width 12 height 11
